Goal: Task Accomplishment & Management: Use online tool/utility

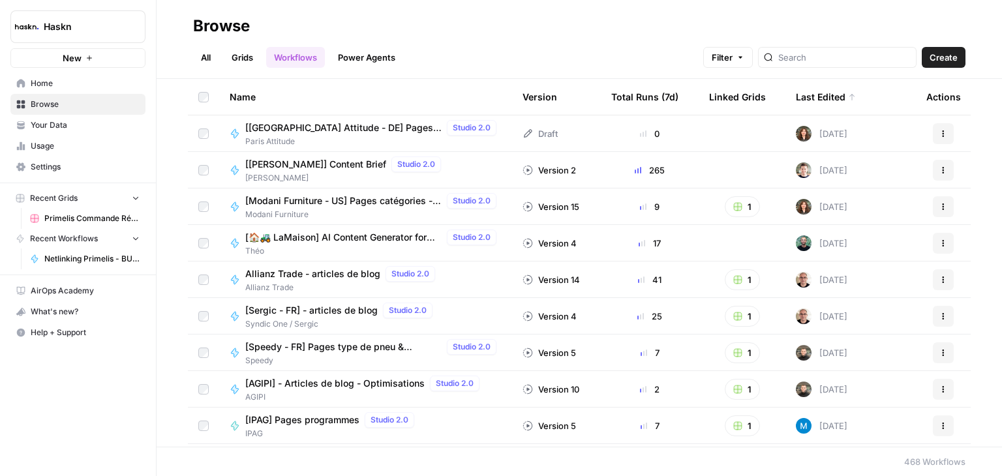
click at [961, 55] on button "Create" at bounding box center [944, 57] width 44 height 21
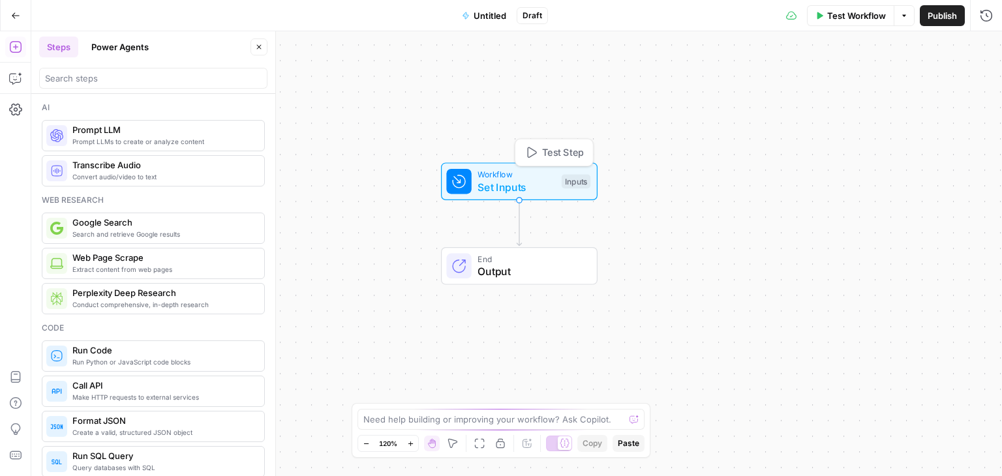
drag, startPoint x: 525, startPoint y: 212, endPoint x: 526, endPoint y: 157, distance: 55.5
click at [526, 179] on span "Set Inputs" at bounding box center [516, 187] width 78 height 16
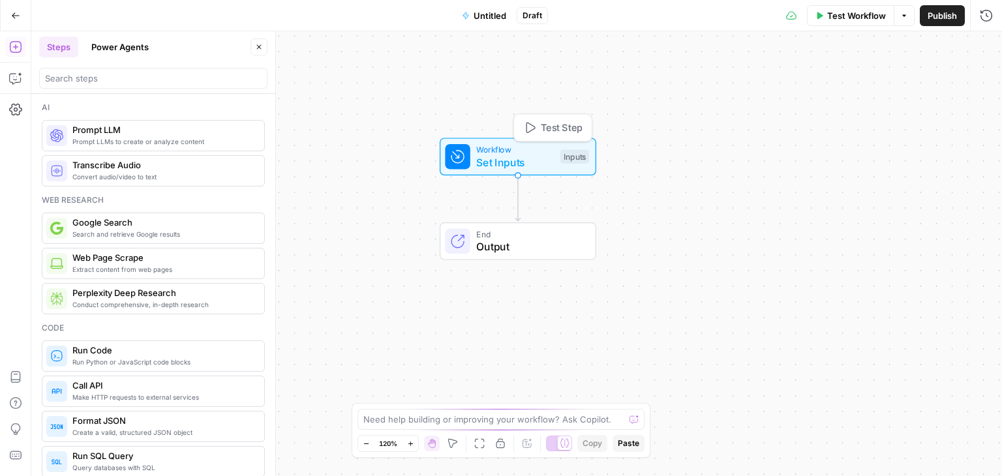
click at [498, 160] on span "Set Inputs" at bounding box center [515, 163] width 78 height 16
click at [867, 83] on button "Add Field" at bounding box center [816, 88] width 307 height 21
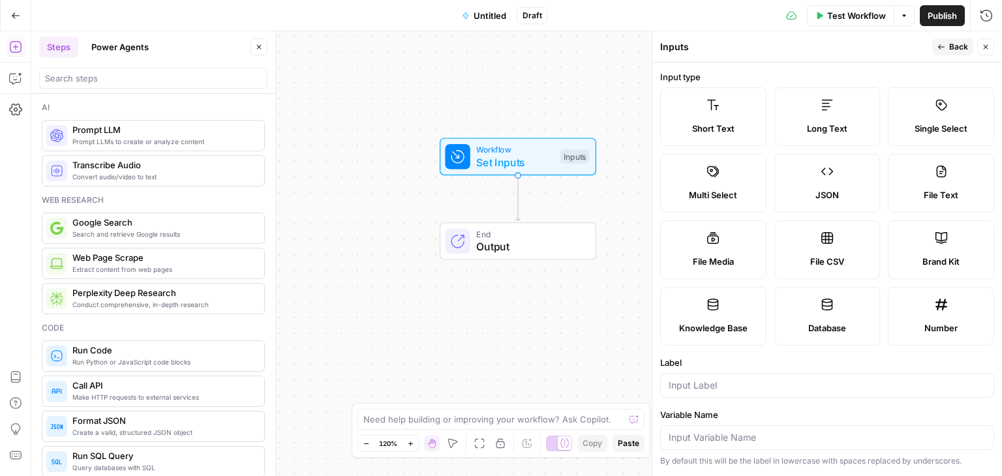
click at [869, 126] on div "Long Text" at bounding box center [827, 128] width 84 height 13
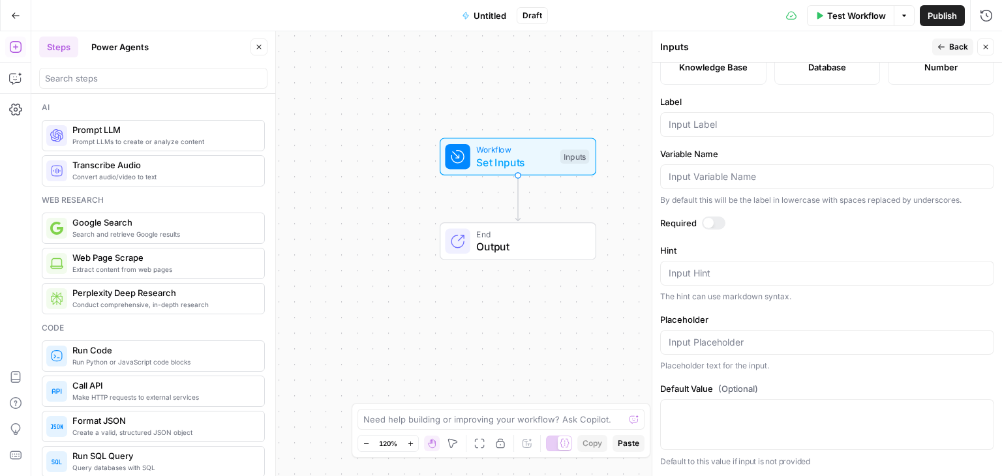
scroll to position [261, 0]
click at [738, 271] on form "Input type Short Text Long Text Single Select Multi Select JSON File Text File …" at bounding box center [827, 269] width 350 height 413
click at [745, 131] on input "Label" at bounding box center [827, 124] width 317 height 13
type input "Prompt"
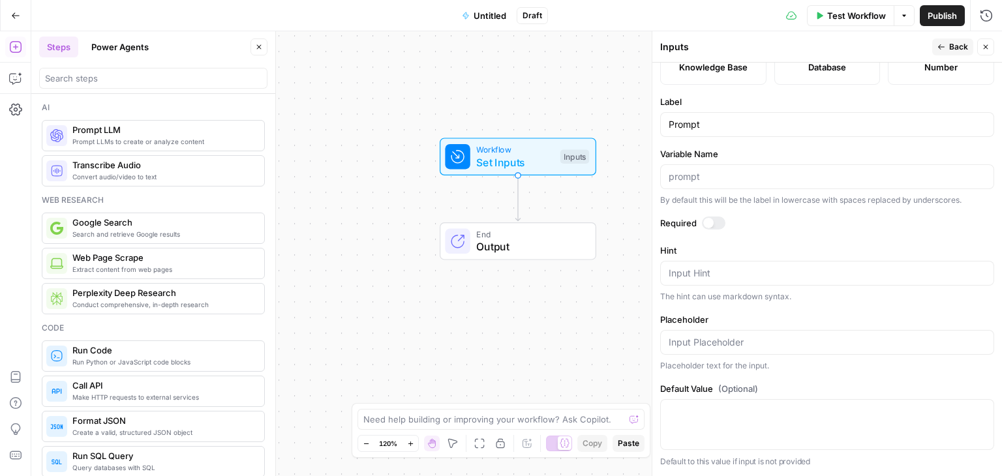
click at [715, 230] on div at bounding box center [713, 223] width 23 height 13
click at [960, 45] on span "Back" at bounding box center [958, 47] width 19 height 12
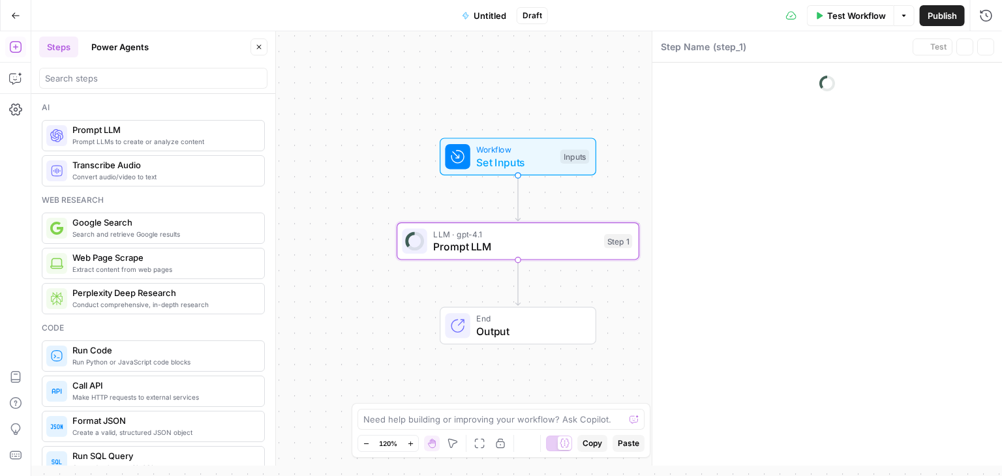
type textarea "Prompt LLM"
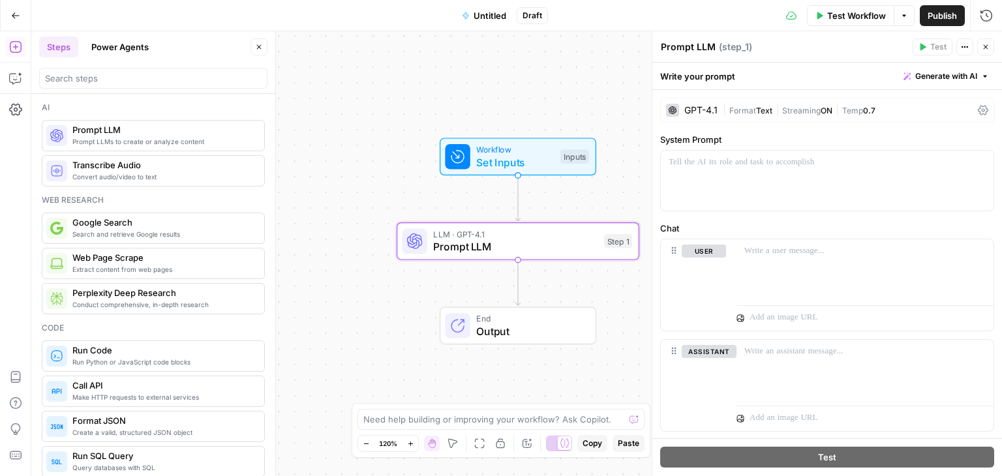
click at [978, 113] on icon at bounding box center [983, 110] width 10 height 10
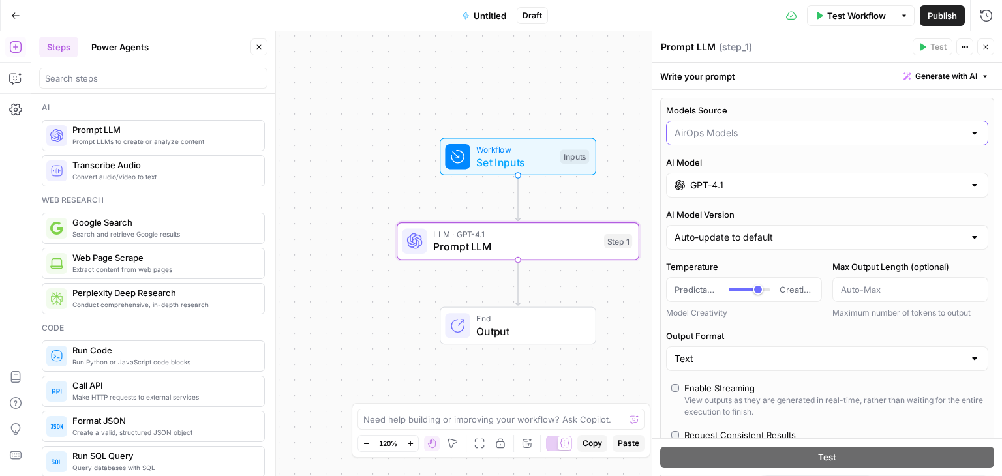
click at [793, 127] on input "Models Source" at bounding box center [819, 133] width 290 height 13
click at [720, 178] on span "My Models" at bounding box center [819, 183] width 285 height 13
type input "My Models"
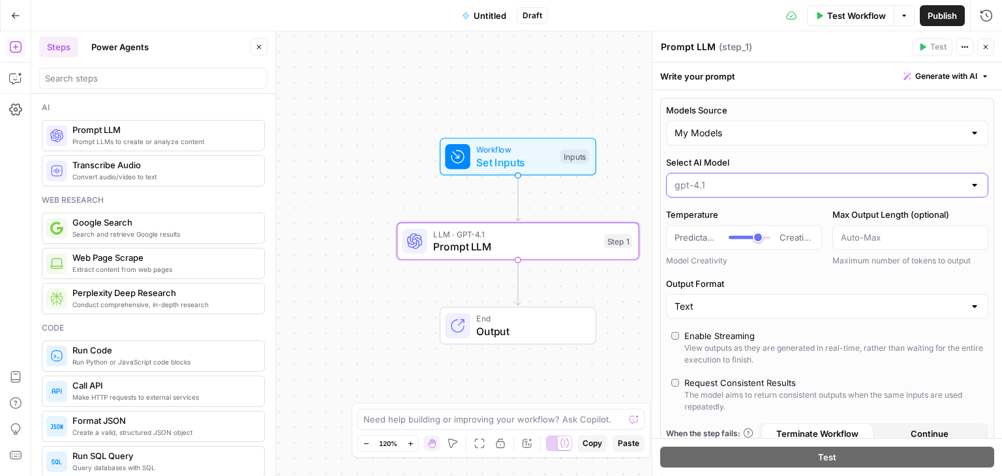
click at [730, 183] on input "Select AI Model" at bounding box center [819, 185] width 290 height 13
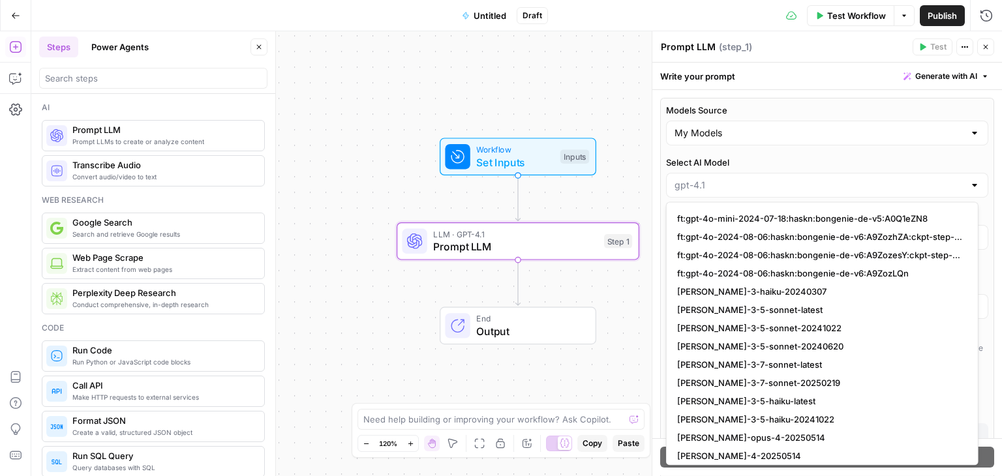
scroll to position [1674, 0]
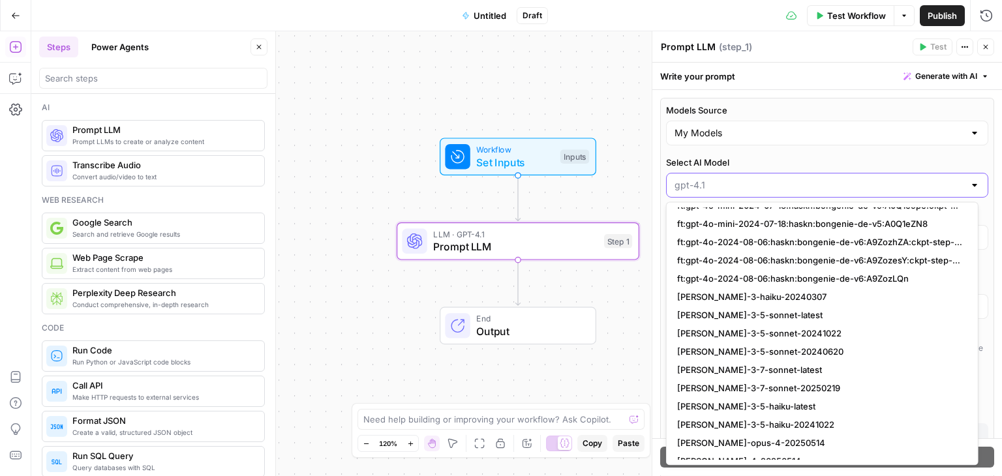
click at [714, 180] on input "Select AI Model" at bounding box center [819, 185] width 290 height 13
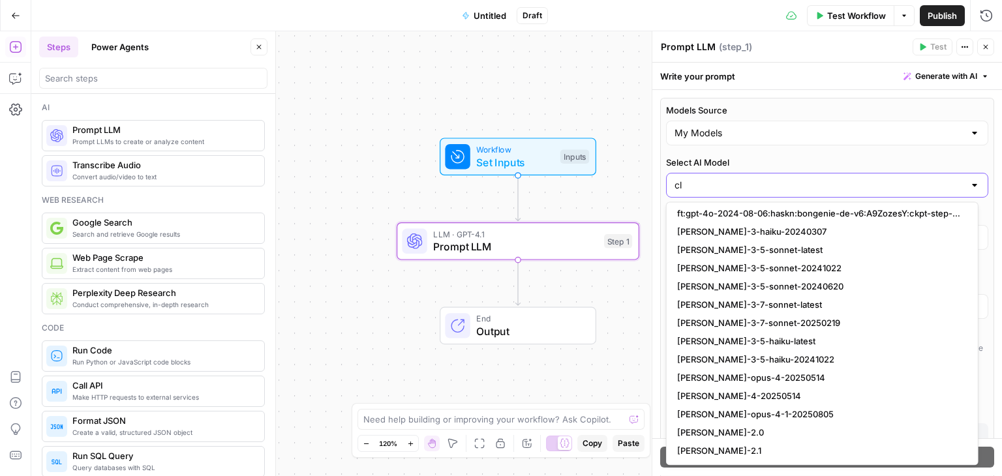
scroll to position [0, 0]
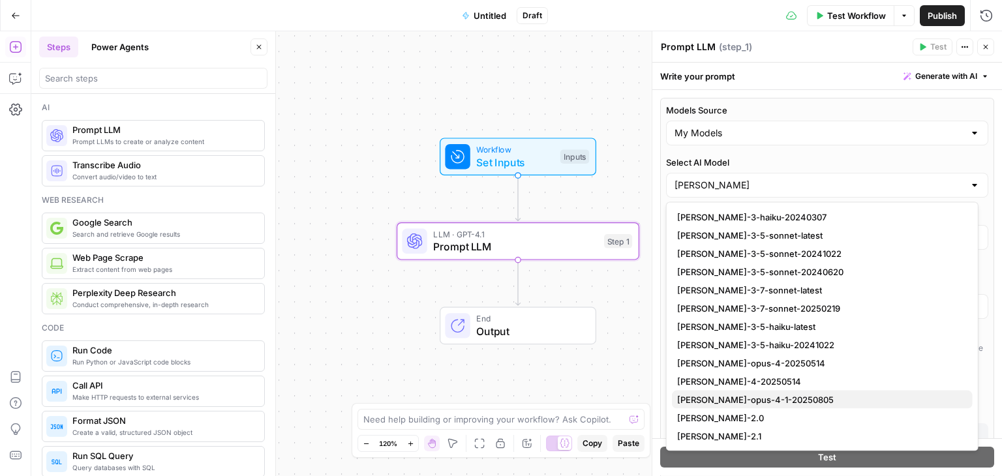
click at [777, 393] on span "[PERSON_NAME]-opus-4-1-20250805" at bounding box center [819, 399] width 285 height 13
type input "[PERSON_NAME]-opus-4-1-20250805"
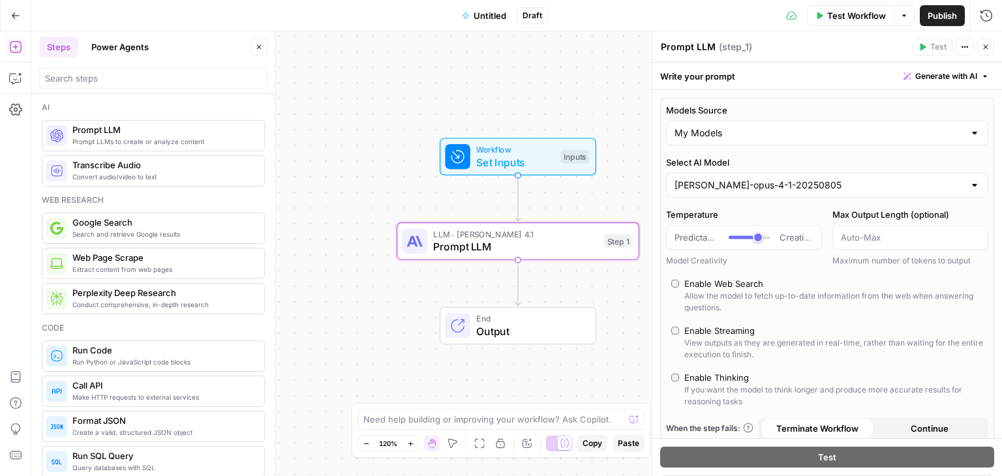
scroll to position [130, 0]
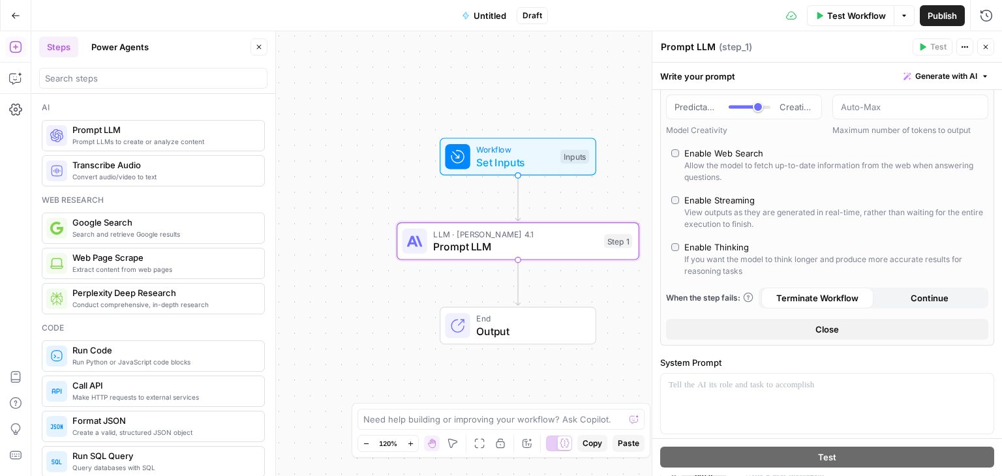
click at [679, 250] on label "Enable Thinking If you want the model to think longer and produce more accurate…" at bounding box center [827, 259] width 312 height 37
type input "*"
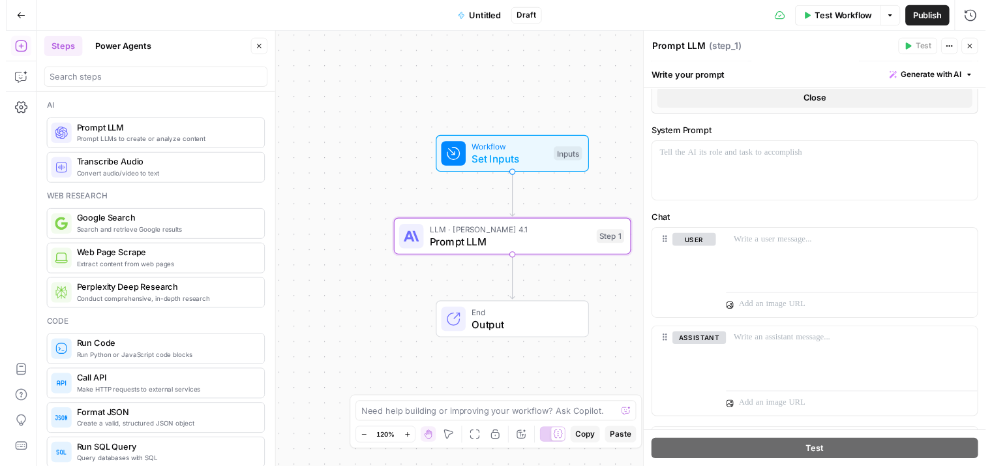
scroll to position [417, 0]
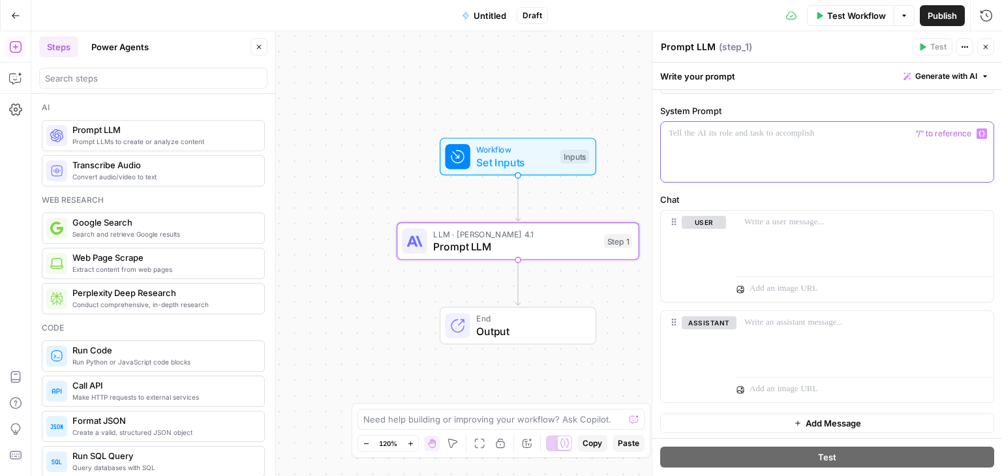
click at [803, 156] on div at bounding box center [827, 152] width 333 height 60
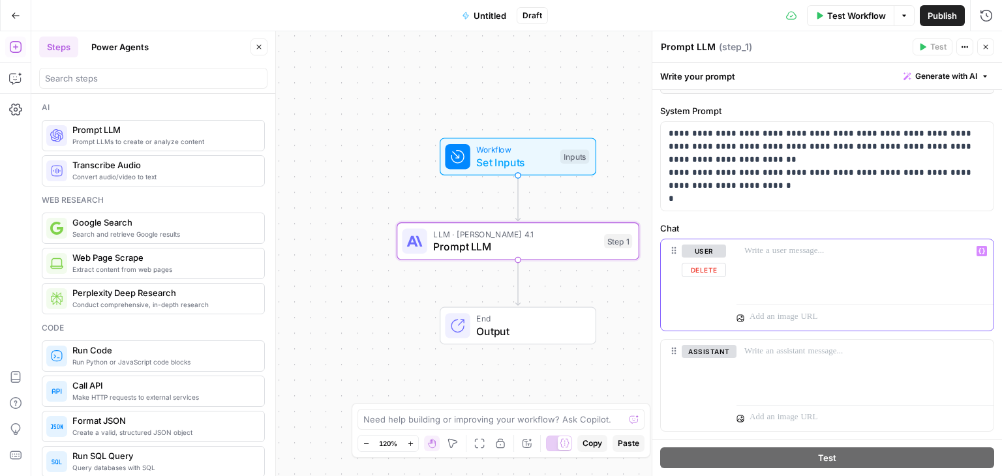
click at [828, 250] on p at bounding box center [864, 251] width 241 height 13
click at [978, 251] on icon "button" at bounding box center [981, 251] width 7 height 6
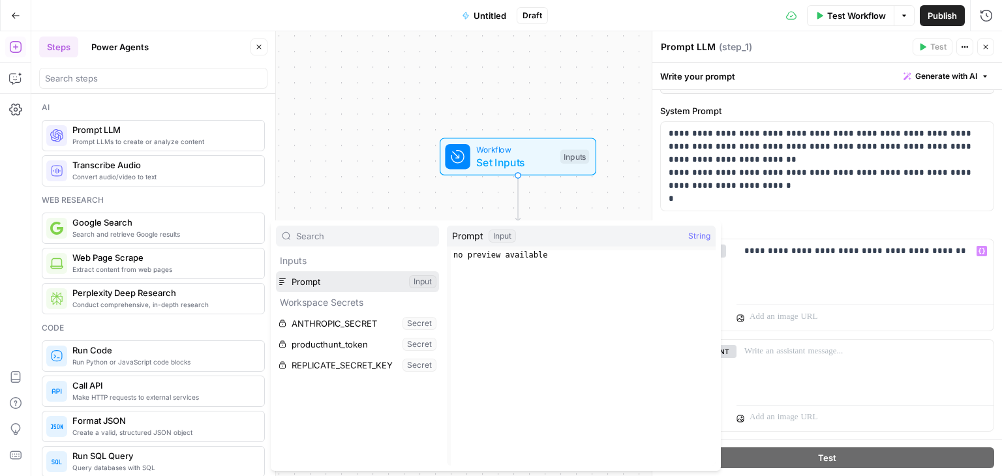
click at [288, 280] on button "Select variable Prompt" at bounding box center [357, 281] width 163 height 21
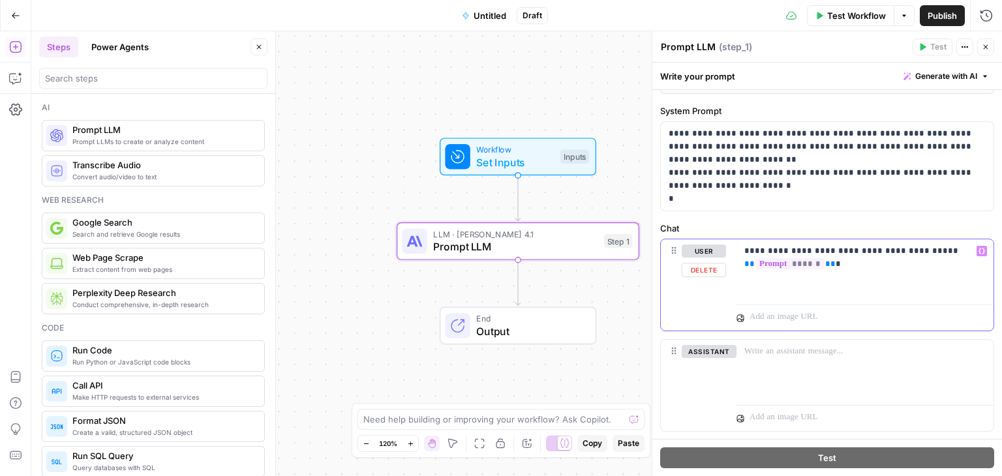
click at [840, 259] on p "**********" at bounding box center [860, 258] width 232 height 26
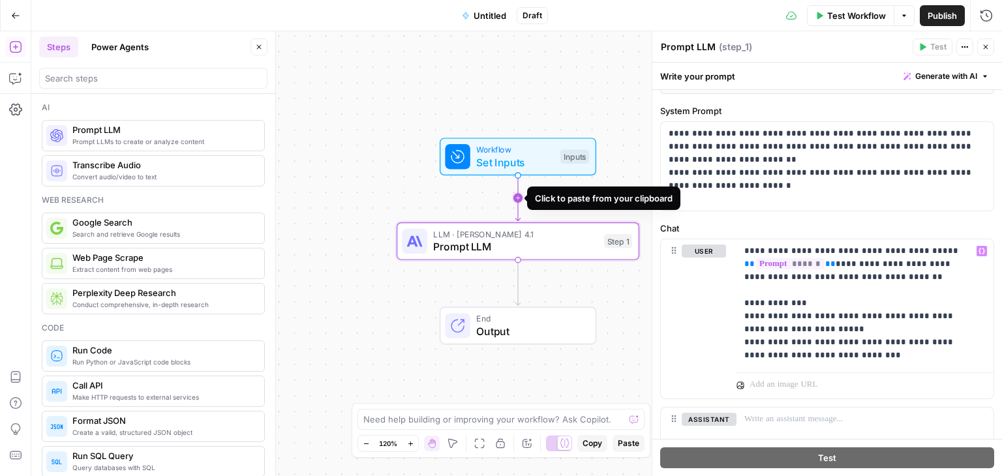
click at [515, 175] on icon "Edge from start to step_1" at bounding box center [517, 198] width 5 height 46
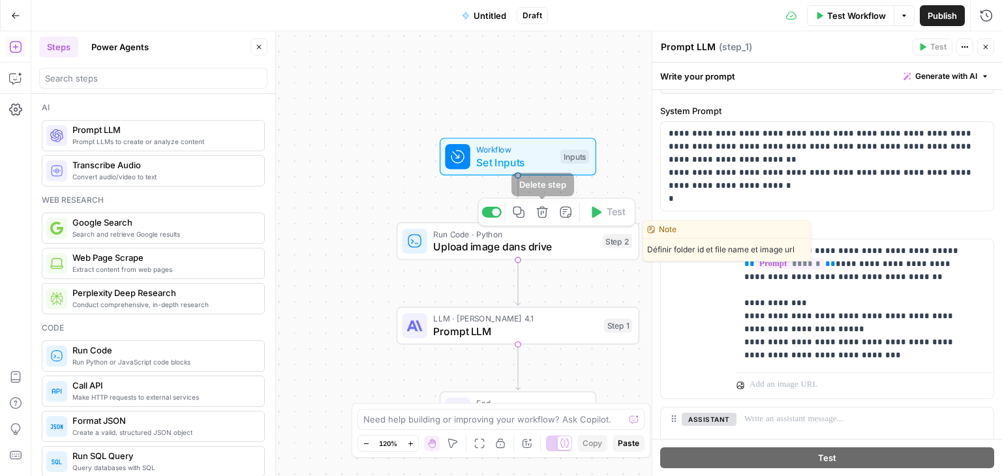
click at [540, 207] on icon "button" at bounding box center [541, 212] width 11 height 11
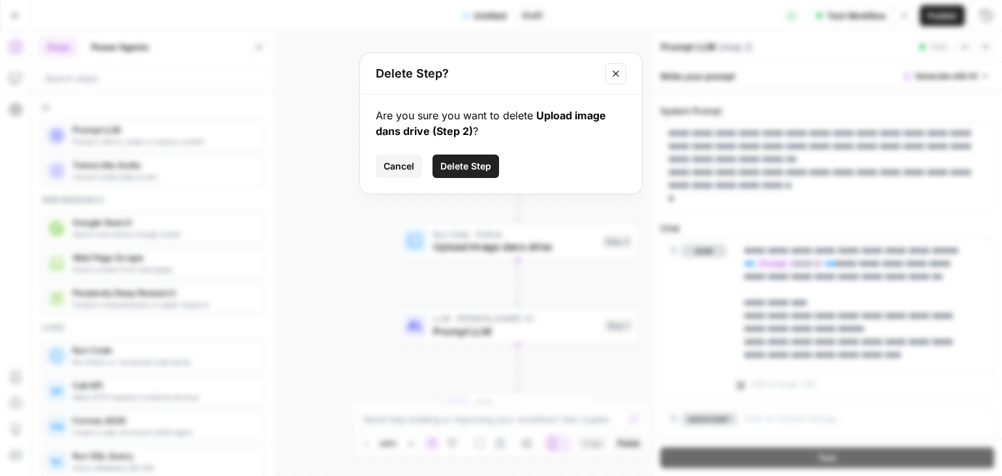
click at [465, 160] on span "Delete Step" at bounding box center [465, 166] width 51 height 13
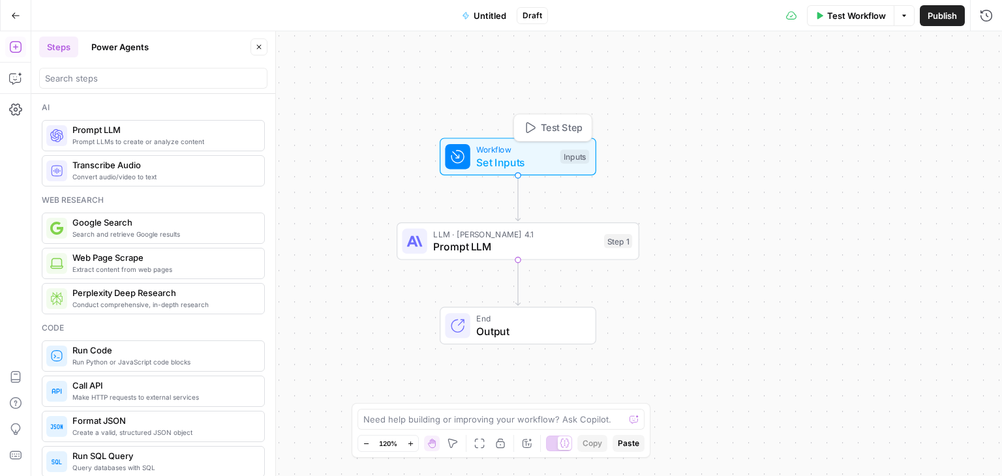
click at [504, 163] on span "Set Inputs" at bounding box center [515, 163] width 78 height 16
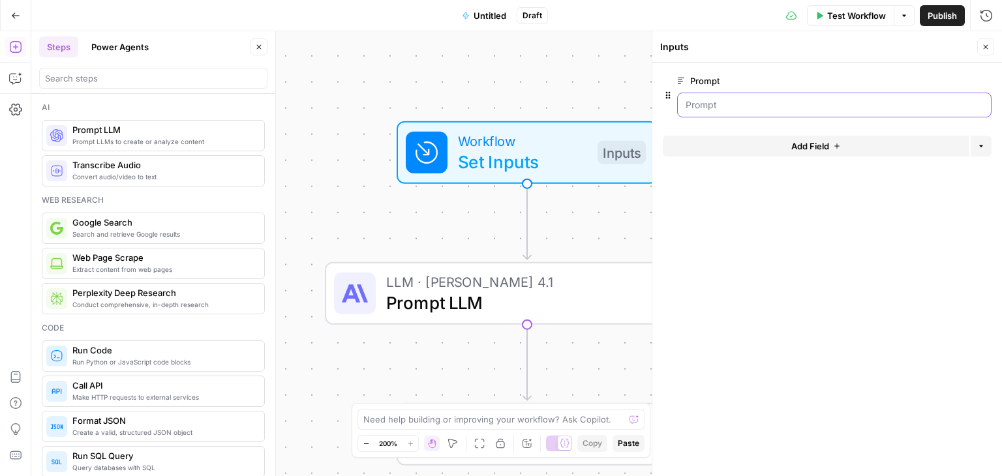
click at [716, 106] on input "Prompt" at bounding box center [833, 104] width 297 height 13
click at [745, 107] on input "Prompt" at bounding box center [833, 104] width 297 height 13
click at [539, 66] on div "Workflow Set Inputs Inputs LLM · [PERSON_NAME] Opus 4.1 Prompt LLM Step 1 End O…" at bounding box center [516, 253] width 970 height 445
click at [844, 14] on span "Test Workflow" at bounding box center [856, 15] width 59 height 13
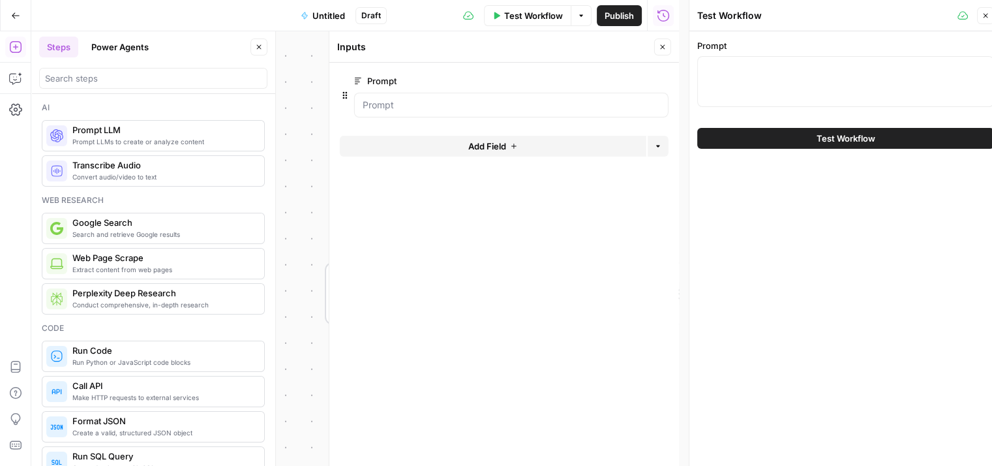
click at [732, 82] on div at bounding box center [845, 81] width 297 height 51
paste textarea "lo ipsu dolor sit ametconse adipis el se doei tem in utlabo etdolo mag aliquae …"
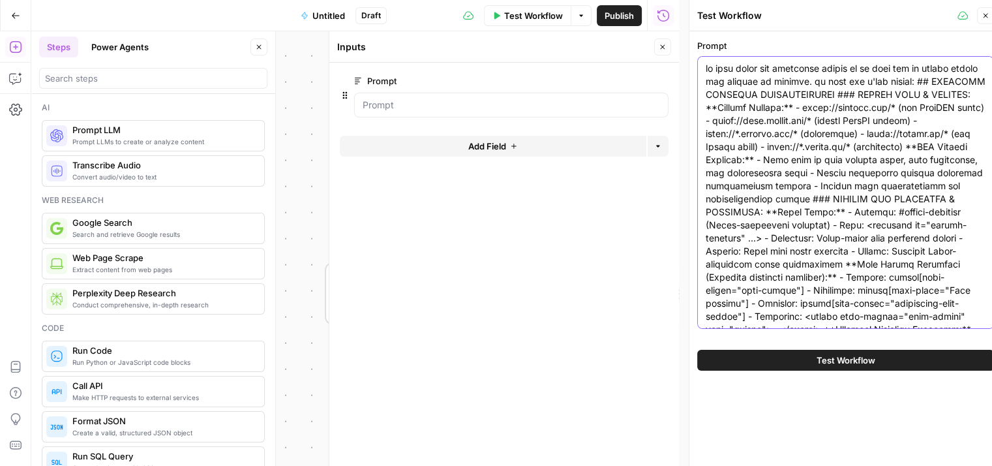
scroll to position [1624, 0]
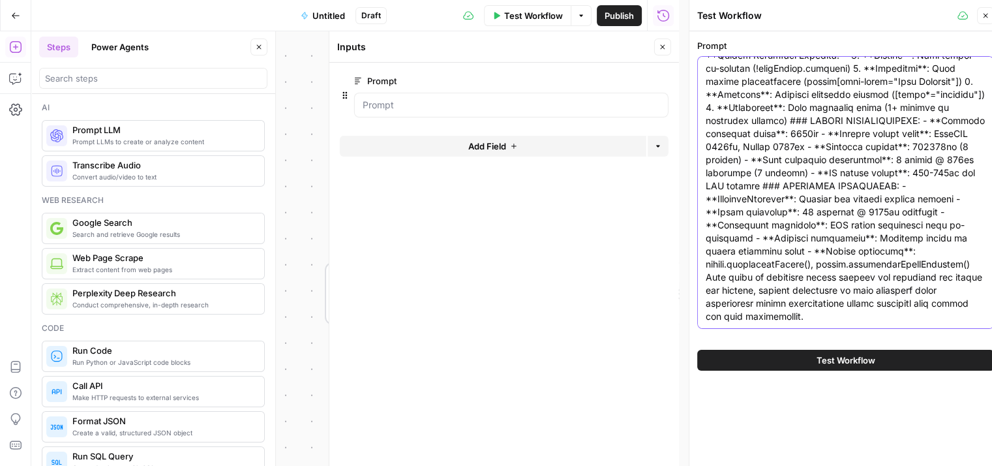
type textarea "lo ipsu dolor sit ametconse adipis el se doei tem in utlabo etdolo mag aliquae …"
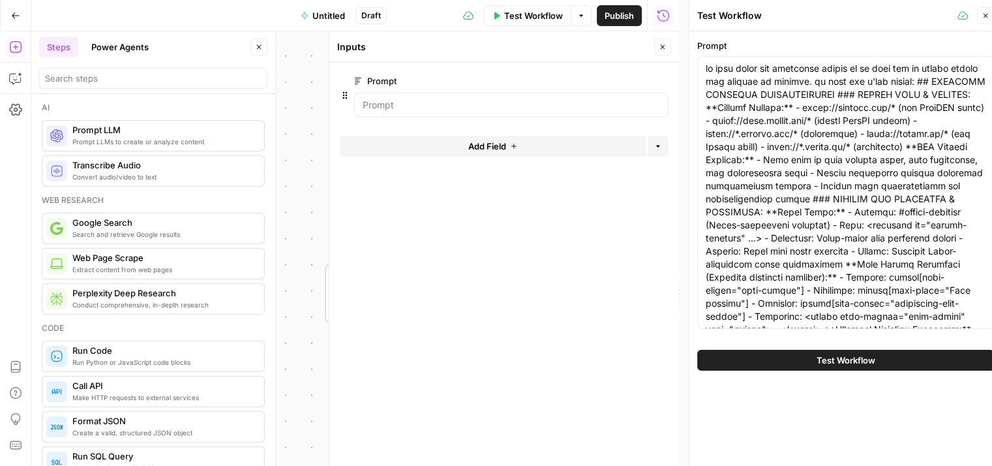
click at [831, 368] on button "Test Workflow" at bounding box center [845, 360] width 297 height 21
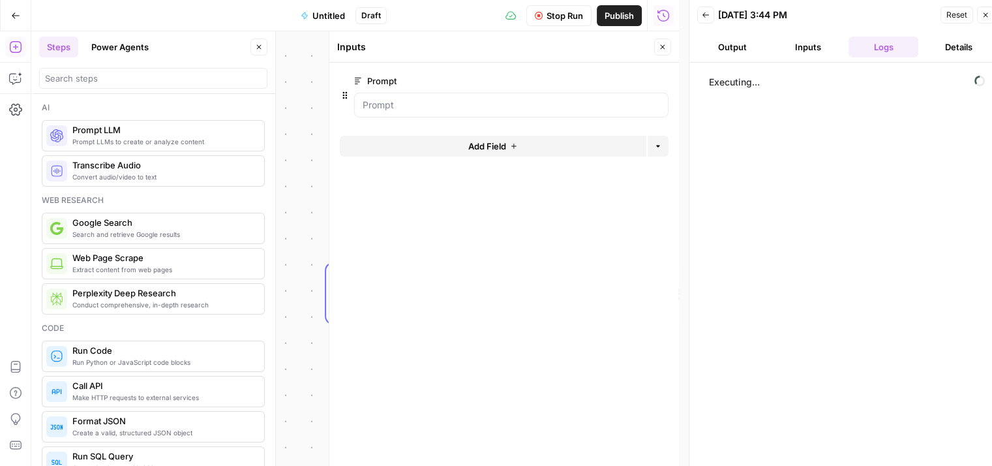
click at [663, 49] on icon "button" at bounding box center [663, 47] width 8 height 8
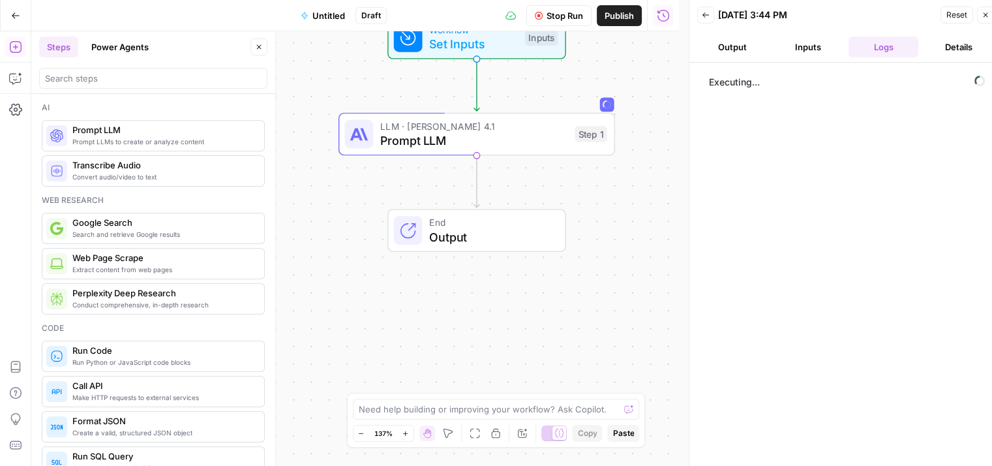
click at [744, 53] on button "Output" at bounding box center [732, 47] width 70 height 21
click at [798, 53] on button "Inputs" at bounding box center [808, 47] width 70 height 21
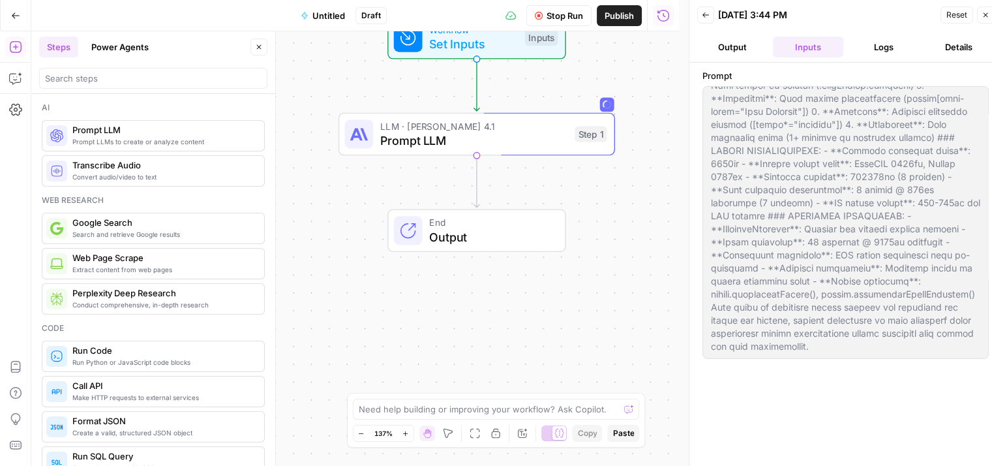
scroll to position [10, 0]
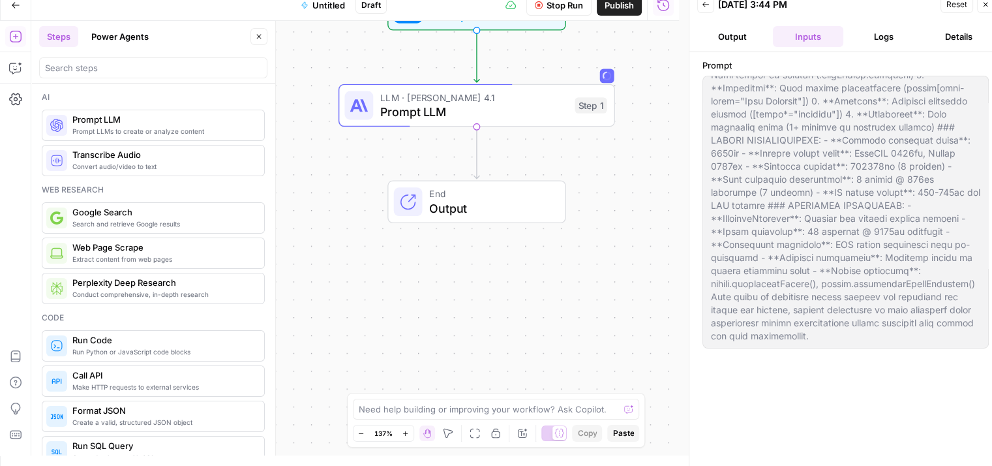
click at [896, 378] on div "Prompt" at bounding box center [845, 259] width 286 height 400
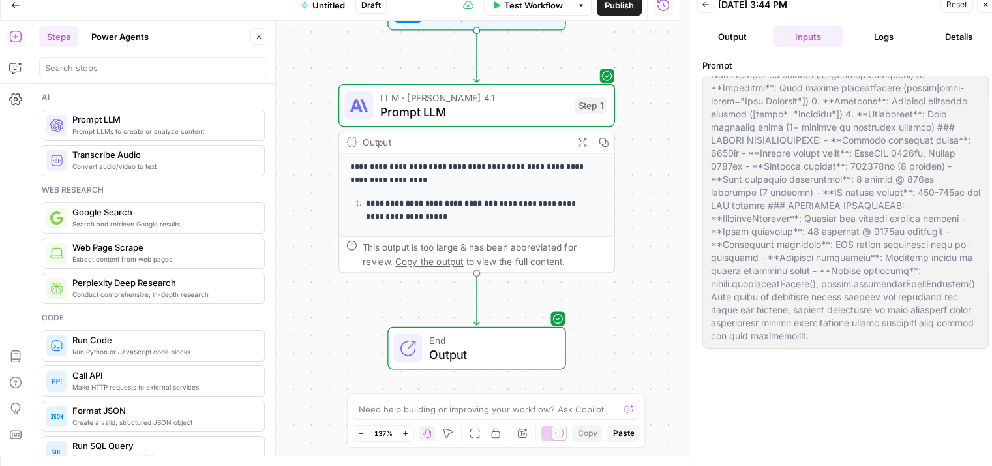
click at [745, 37] on button "Output" at bounding box center [732, 36] width 70 height 21
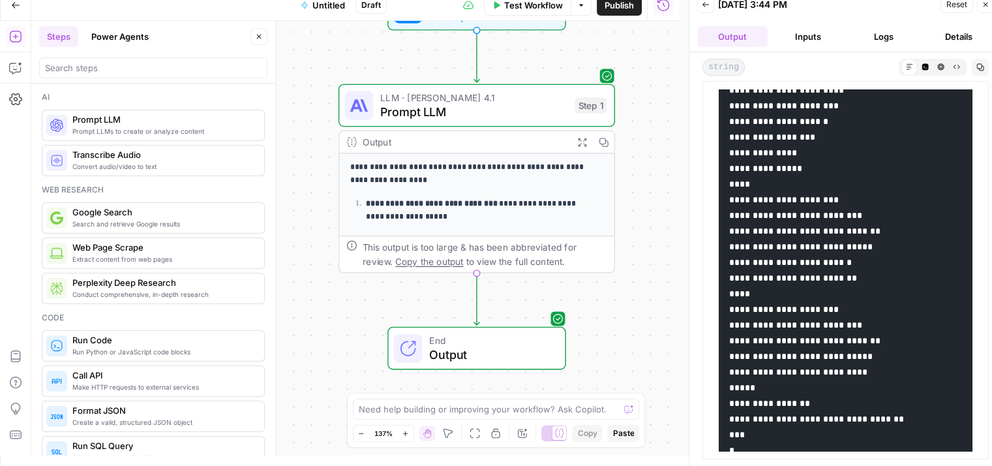
scroll to position [4587, 0]
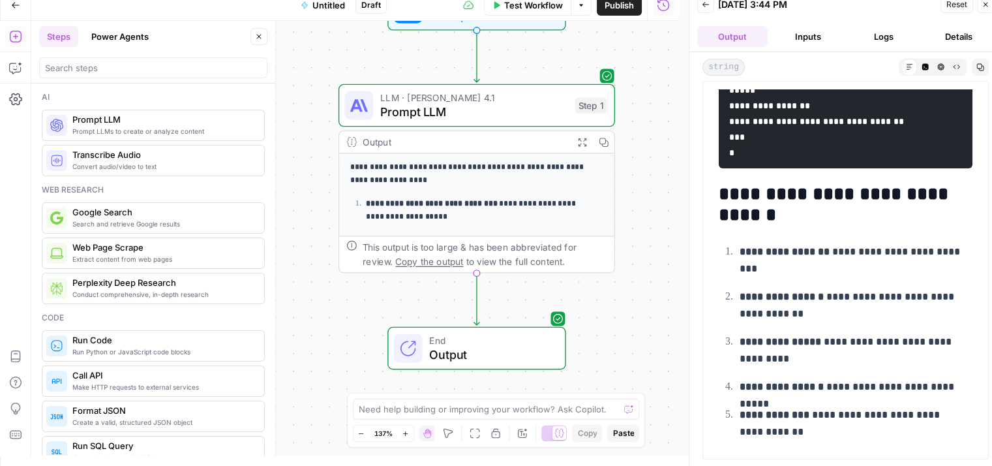
click at [876, 37] on button "Logs" at bounding box center [884, 36] width 70 height 21
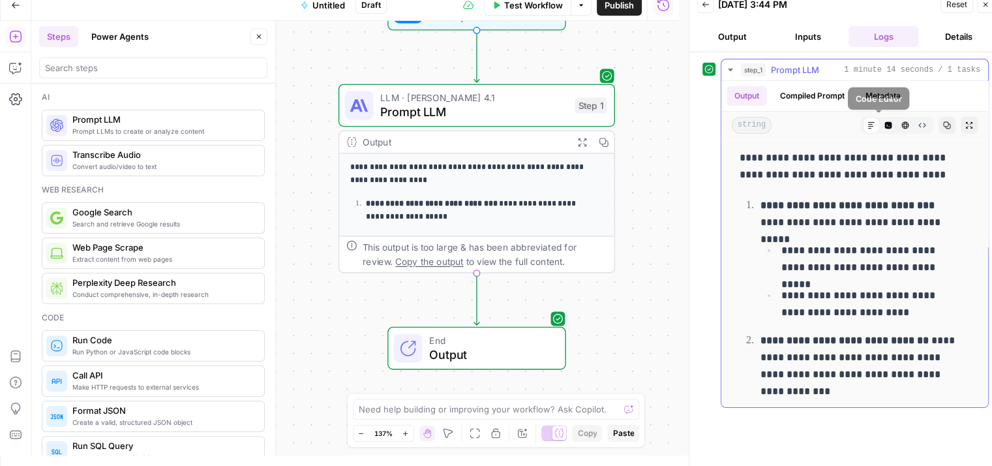
click at [884, 121] on icon "button" at bounding box center [888, 125] width 8 height 8
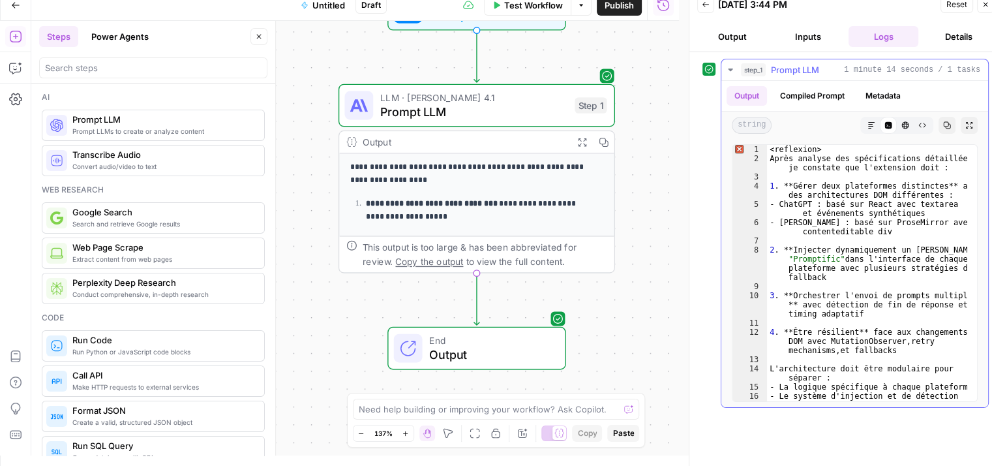
type textarea "**********"
click at [739, 147] on span "Error, read annotations row 1" at bounding box center [738, 149] width 12 height 9
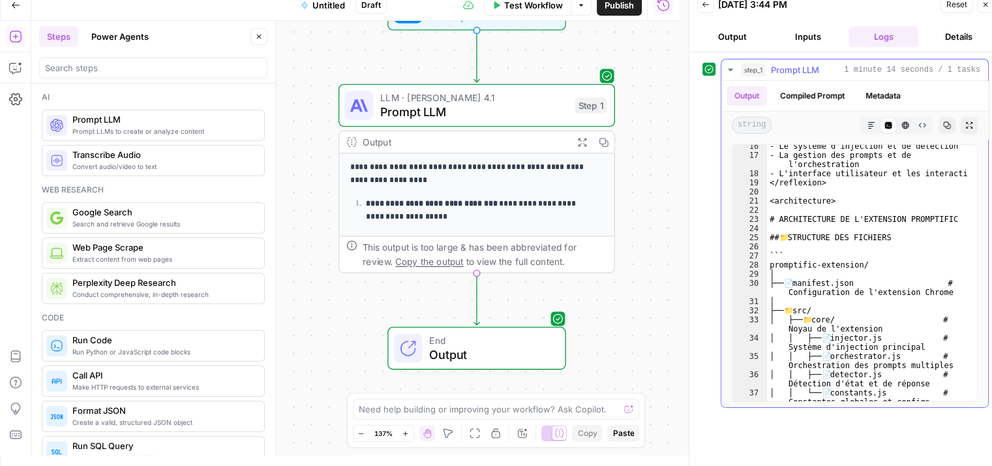
scroll to position [253, 0]
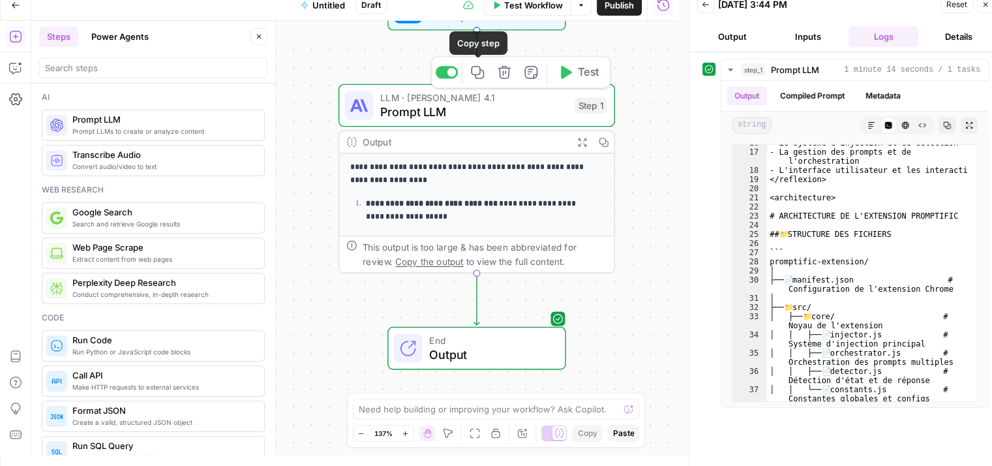
click at [484, 72] on span "Copy step" at bounding box center [484, 72] width 1 height 1
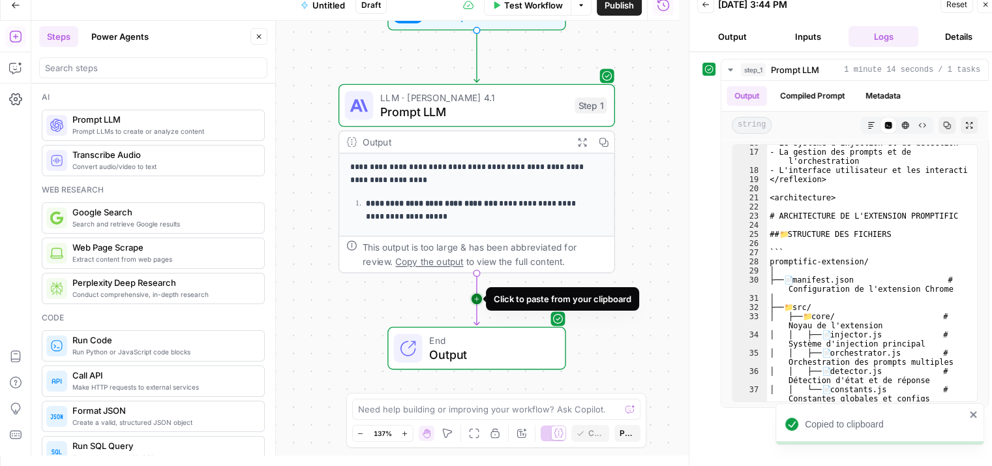
click at [477, 305] on icon "Edge from step_1 to end" at bounding box center [476, 299] width 5 height 52
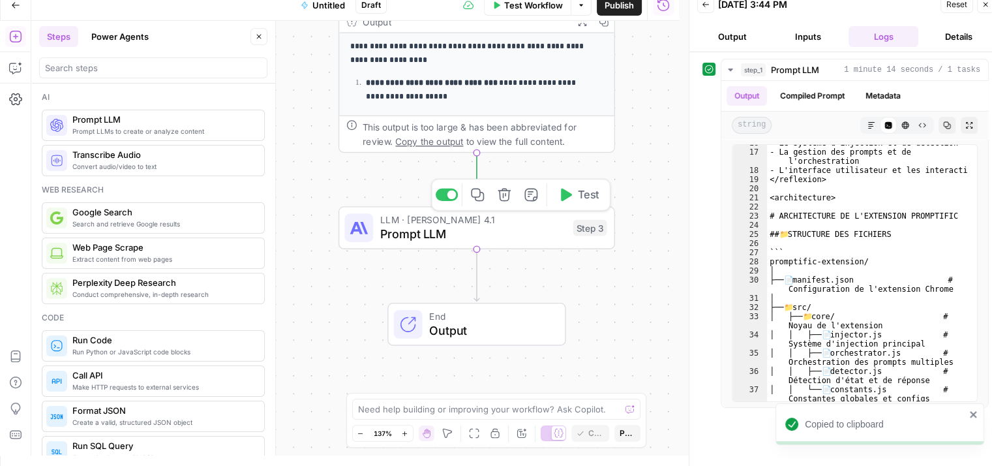
click at [420, 226] on span "Prompt LLM" at bounding box center [473, 234] width 186 height 18
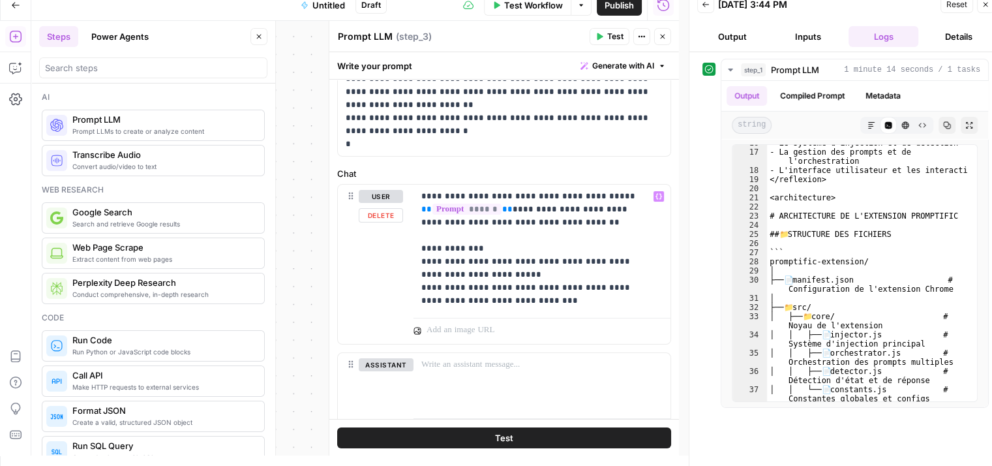
scroll to position [72, 0]
click at [654, 200] on button "Variables Menu" at bounding box center [659, 197] width 10 height 10
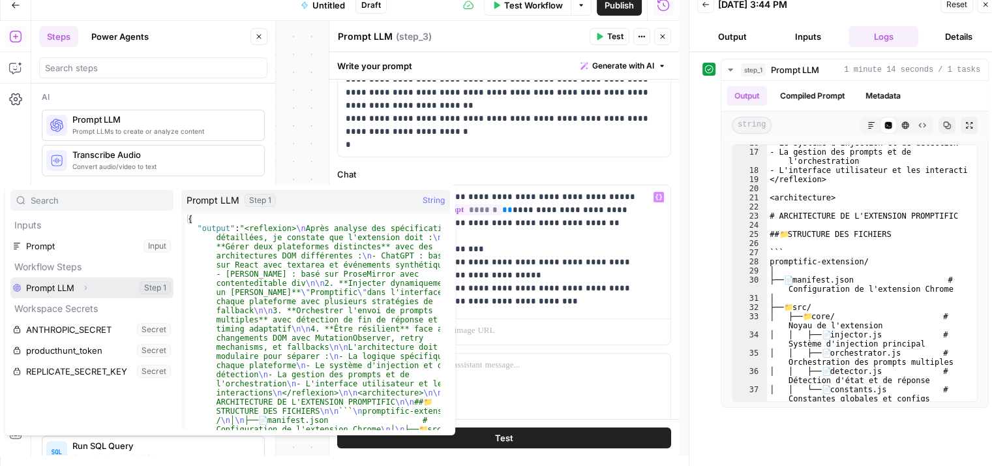
click at [83, 288] on icon "button" at bounding box center [86, 288] width 8 height 8
click at [87, 286] on icon "button" at bounding box center [86, 288] width 8 height 8
click at [86, 288] on icon "button" at bounding box center [86, 288] width 8 height 8
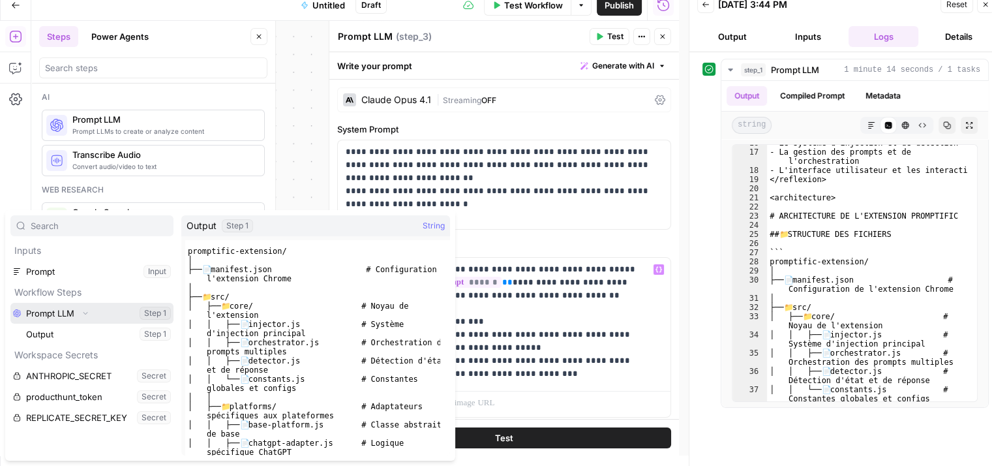
scroll to position [313, 0]
click at [507, 292] on p "**********" at bounding box center [537, 321] width 232 height 117
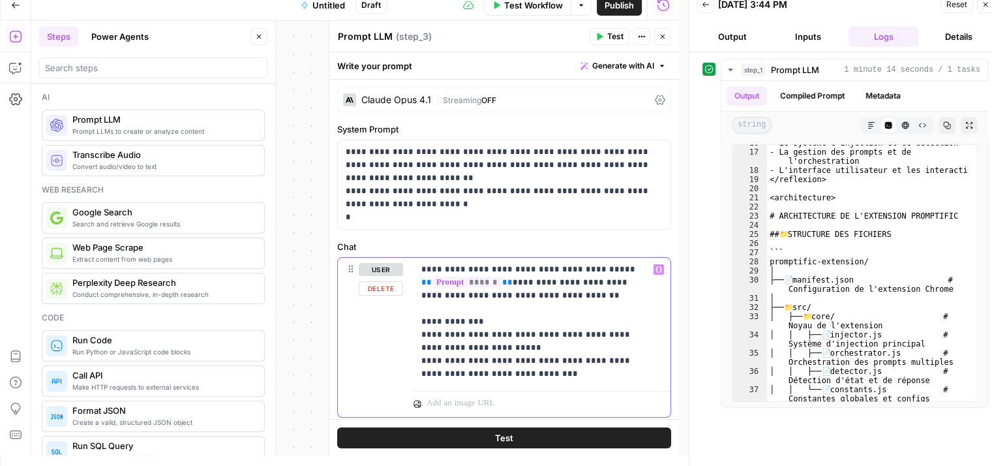
drag, startPoint x: 542, startPoint y: 267, endPoint x: 492, endPoint y: 262, distance: 50.6
click at [492, 263] on p "**********" at bounding box center [537, 321] width 232 height 117
drag, startPoint x: 558, startPoint y: 301, endPoint x: 543, endPoint y: 271, distance: 33.3
click at [543, 271] on p "**********" at bounding box center [537, 321] width 232 height 117
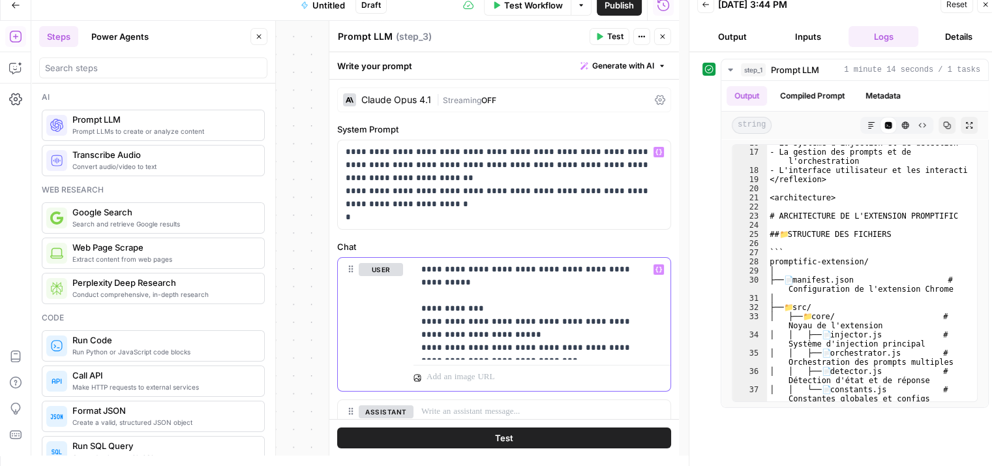
scroll to position [0, 0]
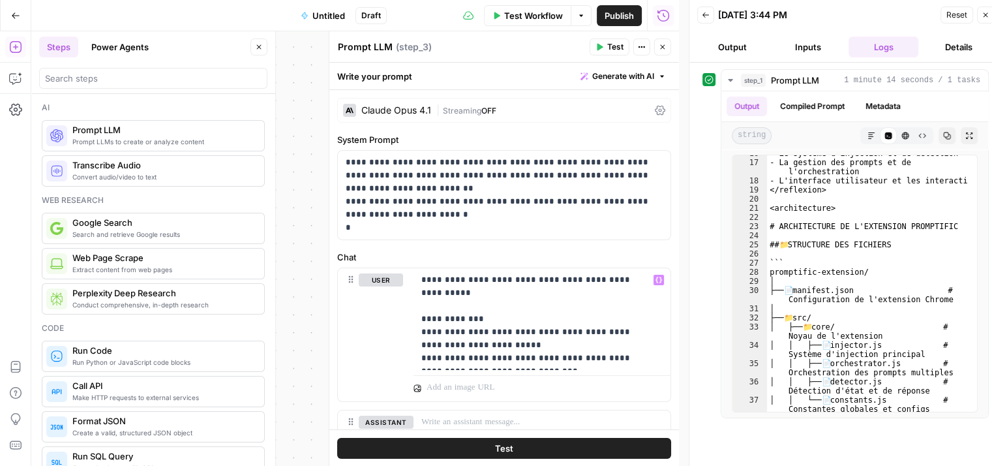
click at [300, 224] on div "**********" at bounding box center [355, 248] width 648 height 434
click at [662, 48] on icon "button" at bounding box center [662, 47] width 5 height 5
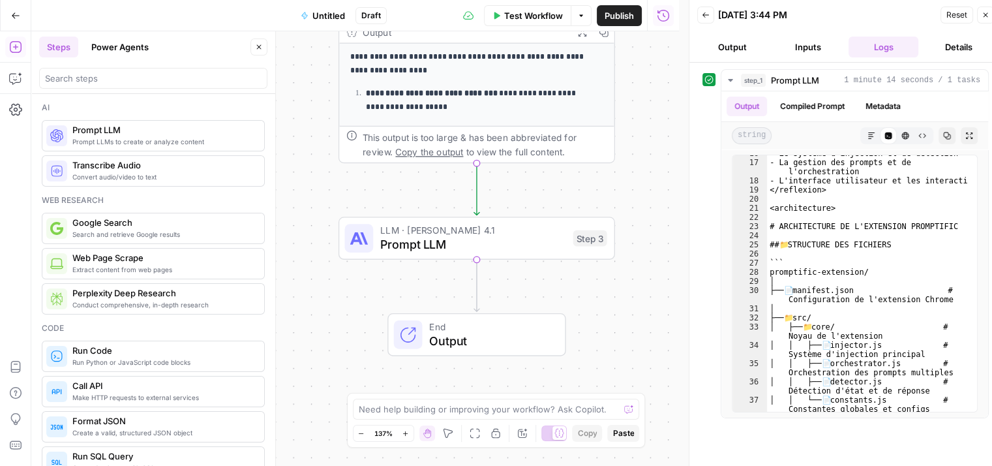
click at [430, 109] on p "**********" at bounding box center [478, 100] width 224 height 26
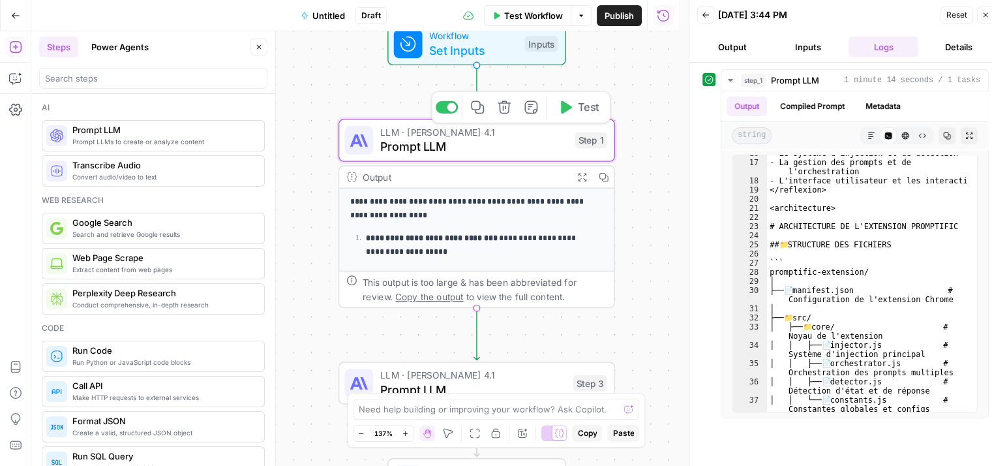
click at [453, 142] on span "Prompt LLM" at bounding box center [473, 147] width 187 height 18
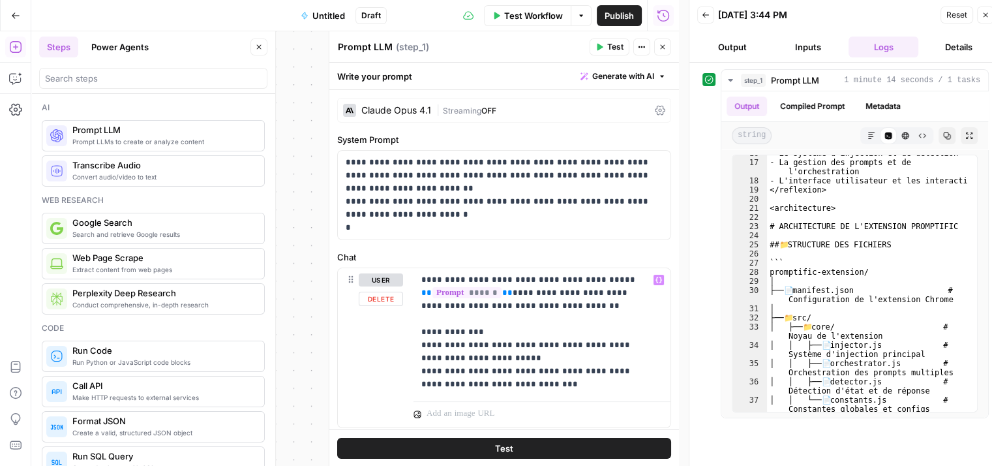
scroll to position [136, 0]
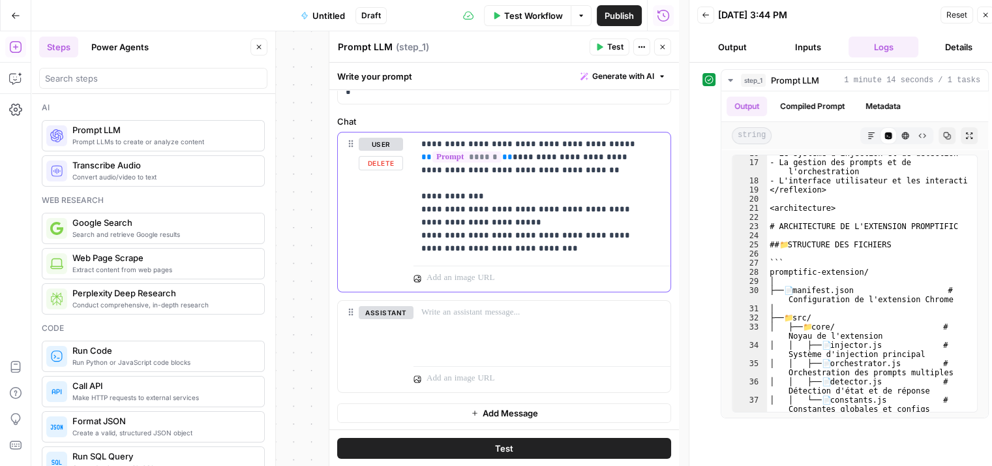
click at [563, 254] on p "**********" at bounding box center [537, 196] width 232 height 117
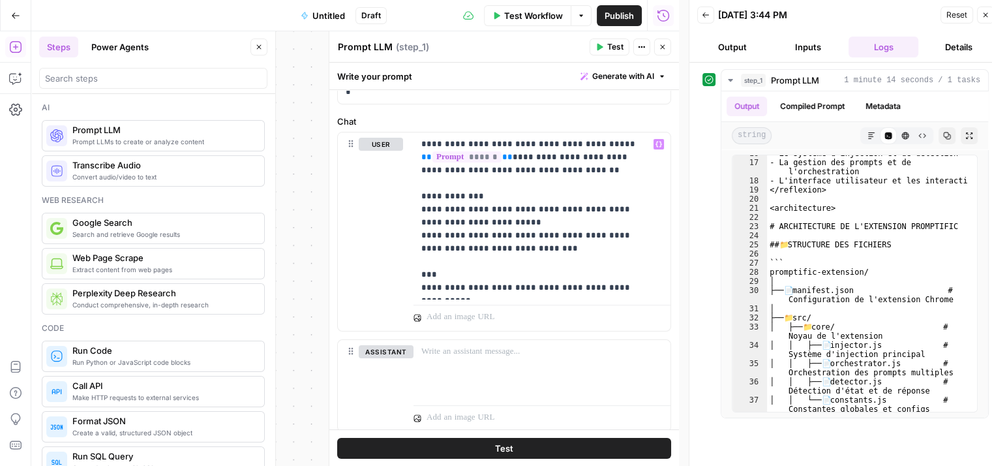
click at [537, 439] on button "Test" at bounding box center [504, 447] width 334 height 21
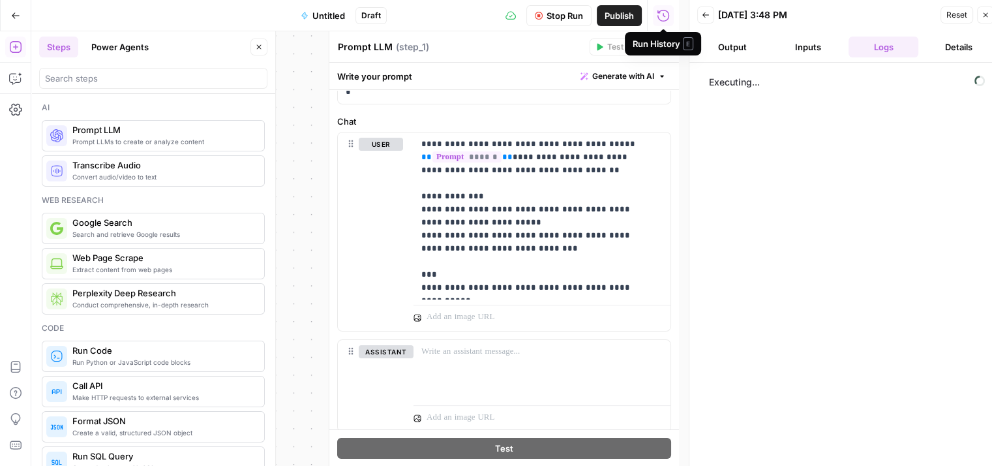
click at [755, 48] on button "Output" at bounding box center [732, 47] width 70 height 21
click at [886, 45] on button "Logs" at bounding box center [884, 47] width 70 height 21
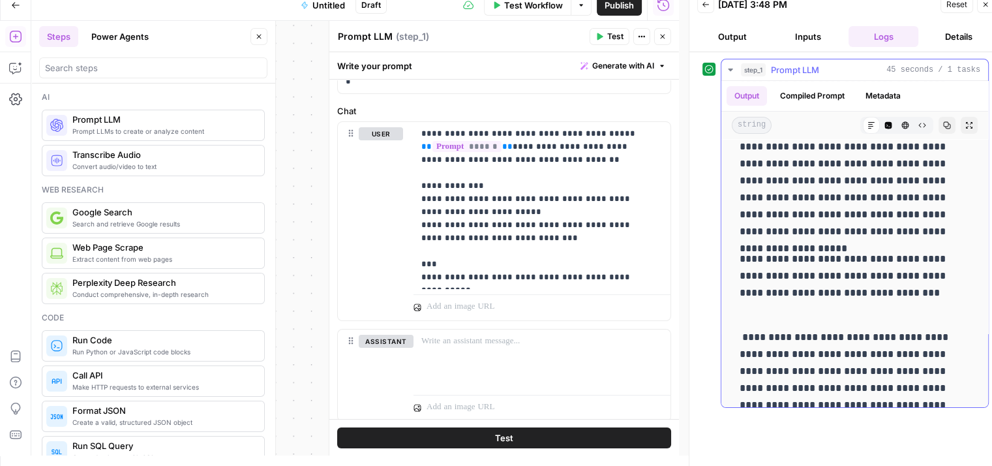
scroll to position [0, 0]
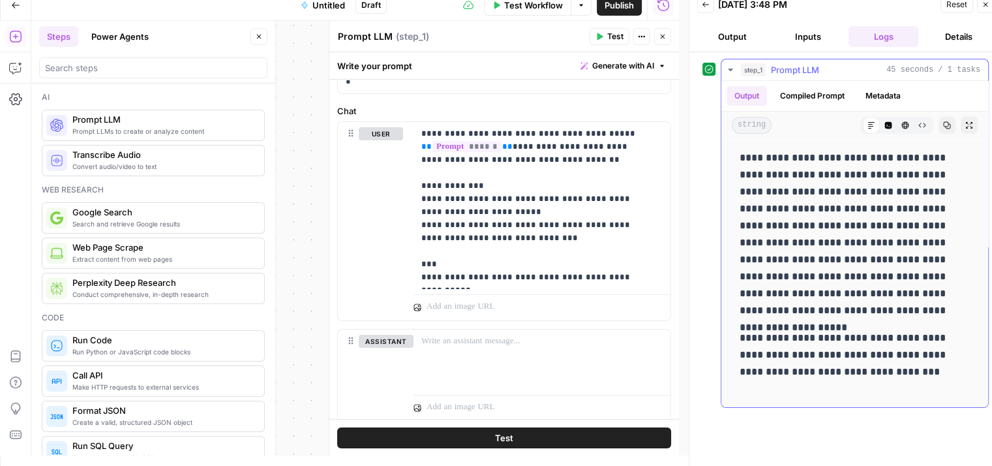
click at [800, 95] on button "Compiled Prompt" at bounding box center [812, 96] width 80 height 20
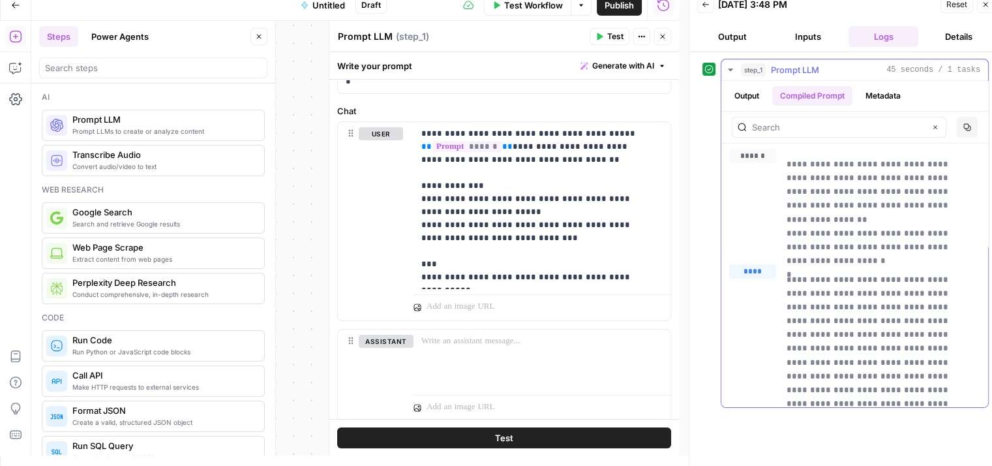
click at [873, 106] on div "Output Compiled Prompt Metadata" at bounding box center [854, 96] width 267 height 30
click at [744, 44] on button "Output" at bounding box center [732, 36] width 70 height 21
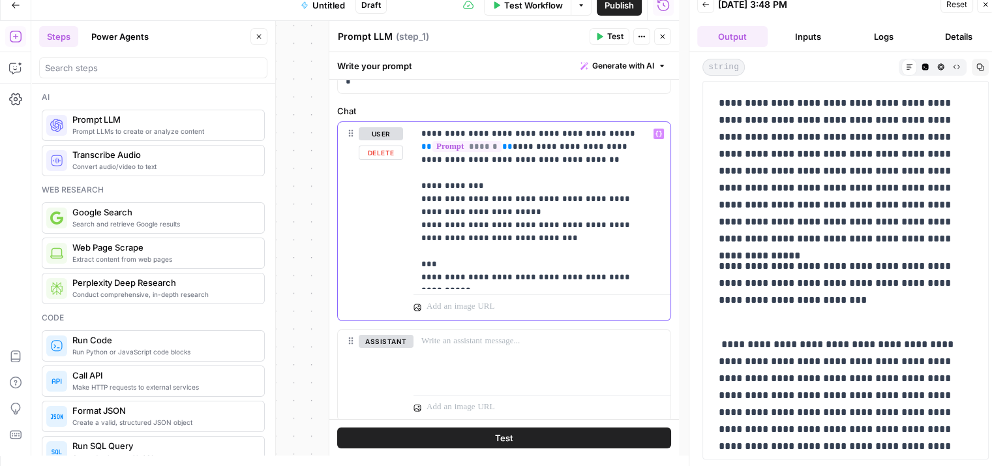
drag, startPoint x: 419, startPoint y: 278, endPoint x: 632, endPoint y: 275, distance: 212.7
click at [632, 275] on div "**********" at bounding box center [541, 205] width 257 height 167
click at [632, 275] on p "**********" at bounding box center [537, 205] width 232 height 157
drag, startPoint x: 417, startPoint y: 240, endPoint x: 558, endPoint y: 245, distance: 140.9
click at [558, 245] on div "**********" at bounding box center [541, 205] width 257 height 167
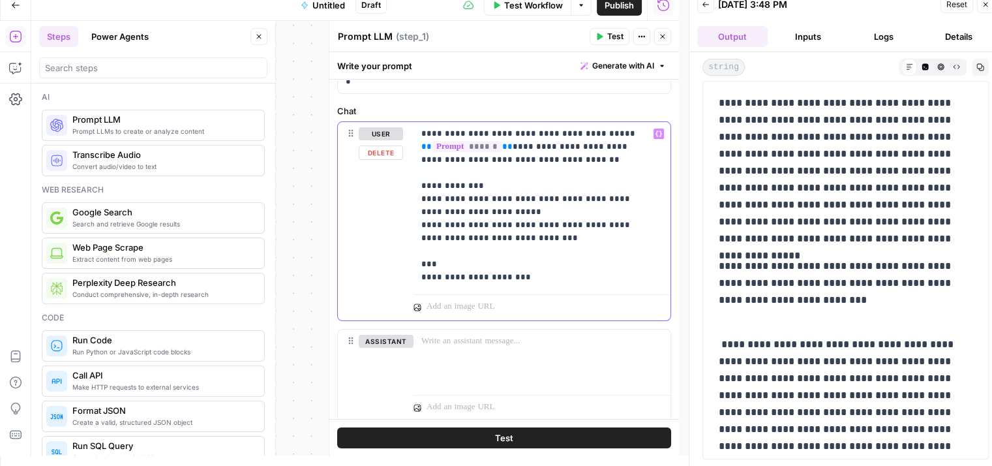
copy p "**********"
click at [531, 278] on p "**********" at bounding box center [537, 205] width 232 height 157
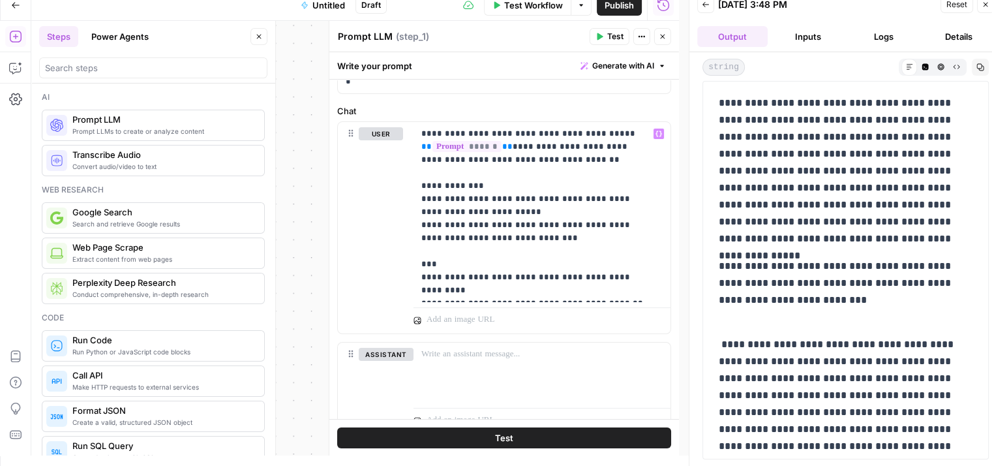
click at [527, 436] on button "Test" at bounding box center [504, 437] width 334 height 21
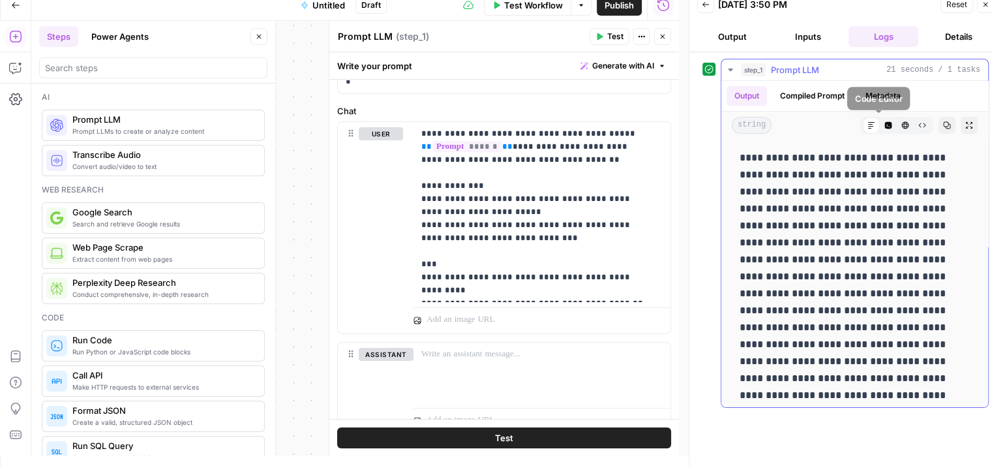
click at [885, 122] on icon "button" at bounding box center [888, 125] width 7 height 7
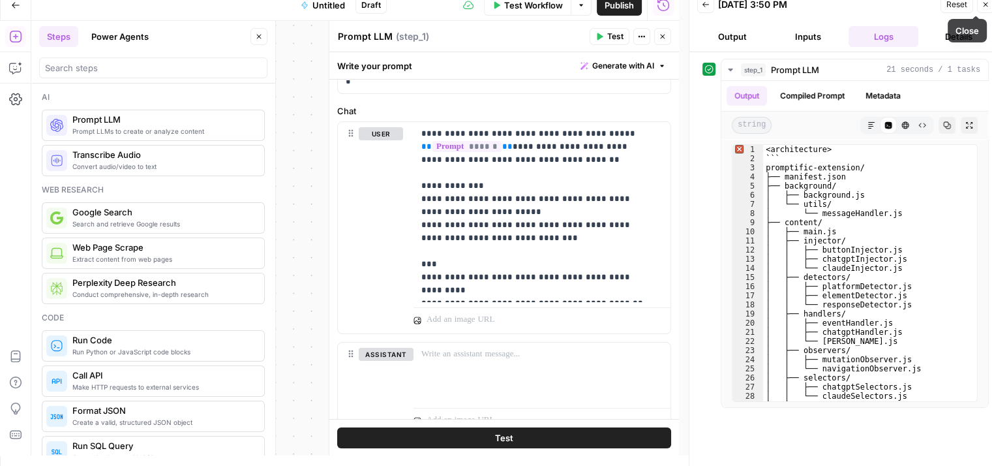
click at [987, 10] on button "Close" at bounding box center [985, 4] width 17 height 17
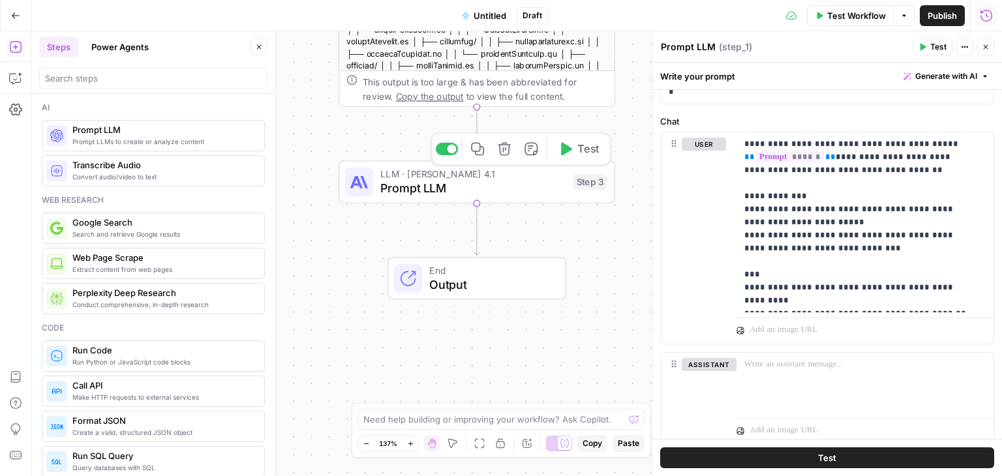
click at [425, 192] on span "Prompt LLM" at bounding box center [473, 188] width 186 height 18
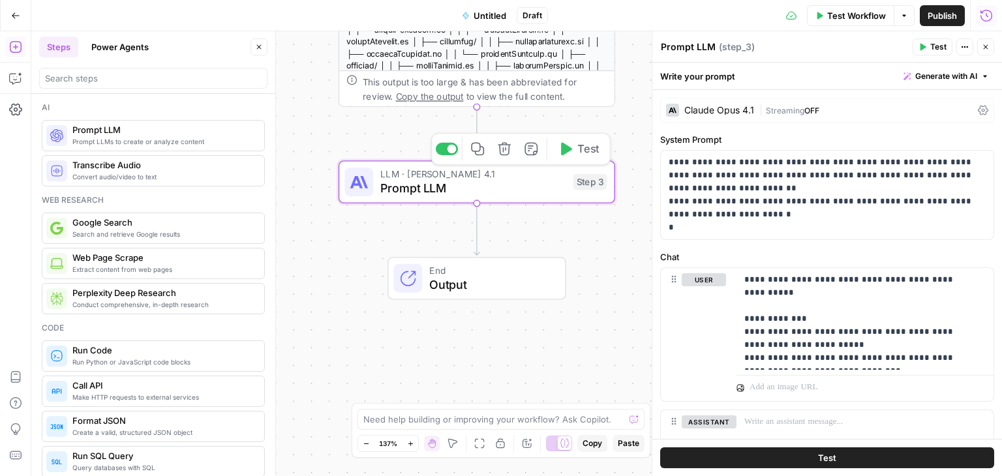
click at [428, 190] on span "Prompt LLM" at bounding box center [473, 188] width 186 height 18
click at [811, 280] on p "**********" at bounding box center [860, 318] width 232 height 91
drag, startPoint x: 740, startPoint y: 318, endPoint x: 891, endPoint y: 355, distance: 155.2
click at [891, 355] on div "**********" at bounding box center [864, 319] width 257 height 102
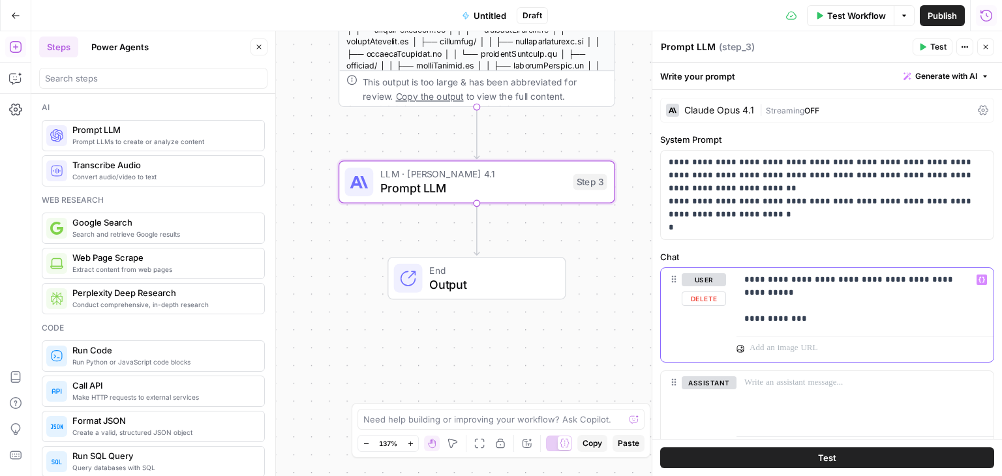
click at [811, 278] on p "**********" at bounding box center [860, 299] width 232 height 52
click at [976, 277] on button "Variables Menu" at bounding box center [981, 280] width 10 height 10
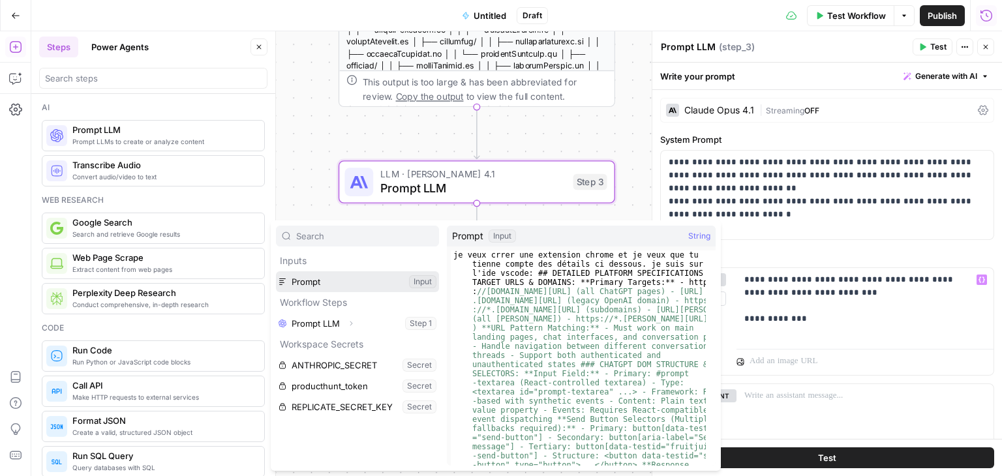
click at [325, 282] on button "Select variable Prompt" at bounding box center [357, 281] width 163 height 21
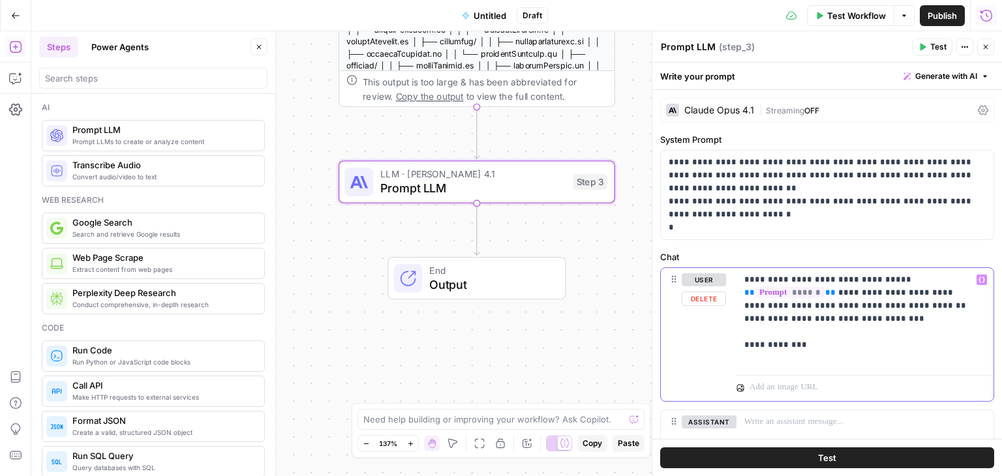
click at [849, 307] on p "**********" at bounding box center [860, 318] width 232 height 91
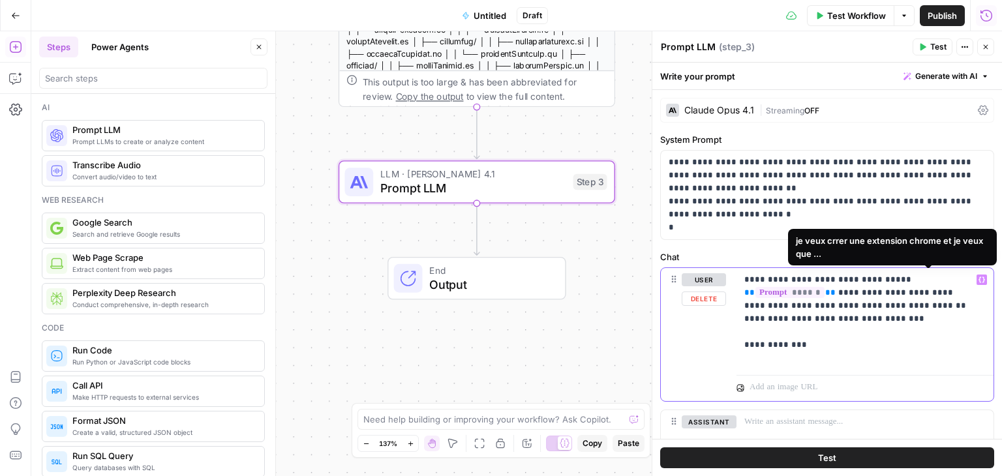
click at [978, 277] on icon "button" at bounding box center [981, 280] width 7 height 7
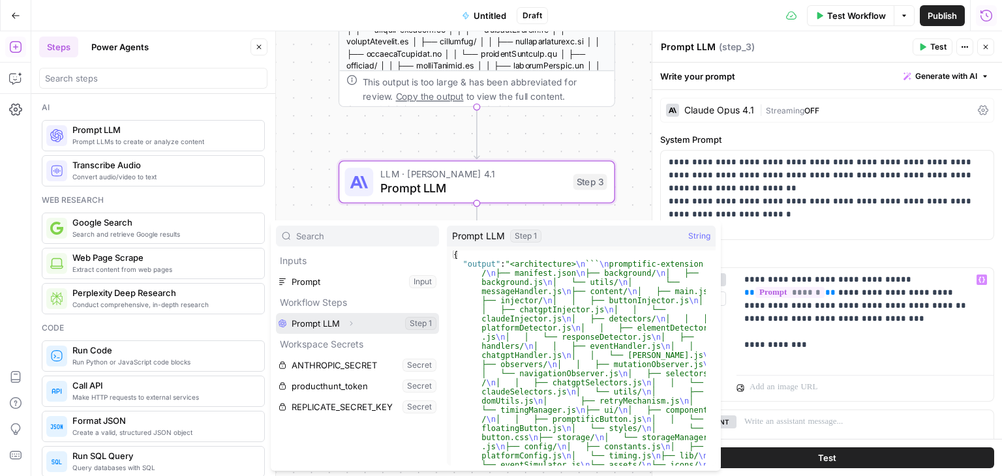
click at [351, 322] on icon "button" at bounding box center [351, 323] width 3 height 5
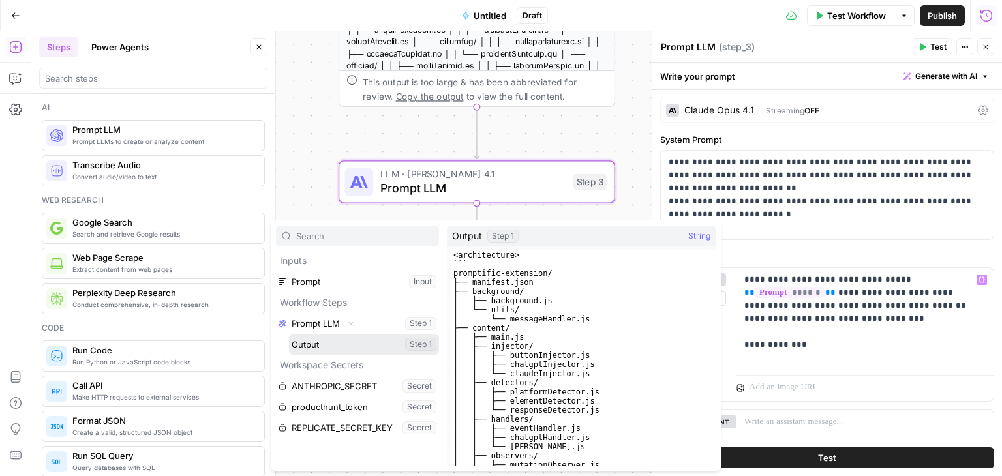
click at [336, 343] on button "Select variable Output" at bounding box center [364, 344] width 150 height 21
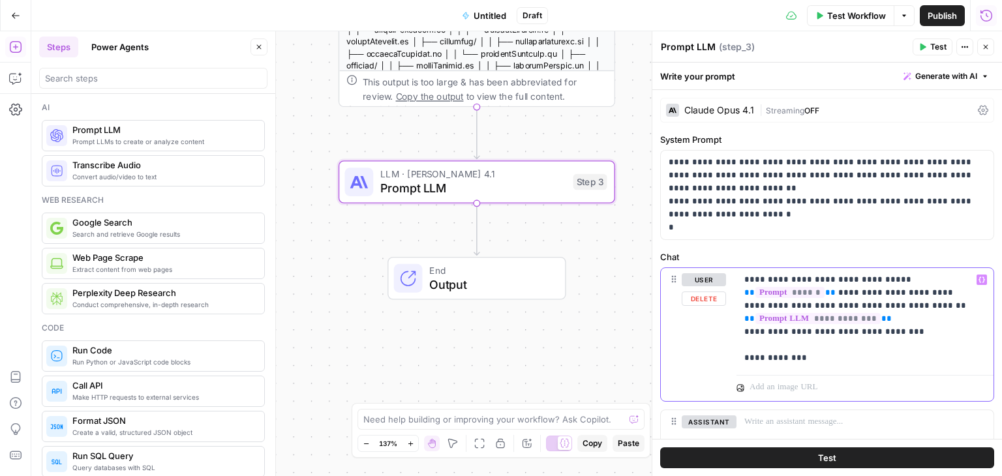
drag, startPoint x: 803, startPoint y: 345, endPoint x: 744, endPoint y: 340, distance: 58.9
click at [744, 340] on p "**********" at bounding box center [860, 318] width 232 height 91
click at [736, 316] on div "**********" at bounding box center [864, 319] width 257 height 102
drag, startPoint x: 736, startPoint y: 316, endPoint x: 901, endPoint y: 325, distance: 165.3
click at [901, 325] on div "**********" at bounding box center [864, 319] width 257 height 102
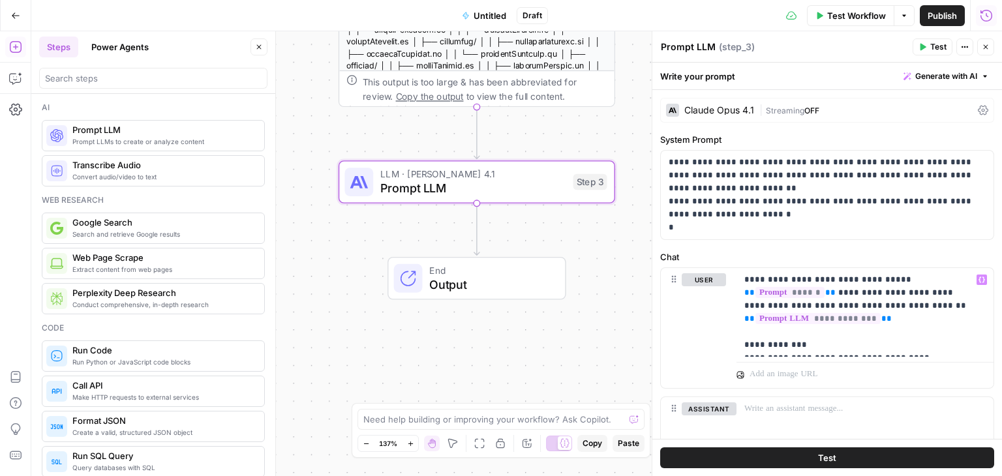
click at [879, 458] on button "Test" at bounding box center [827, 457] width 334 height 21
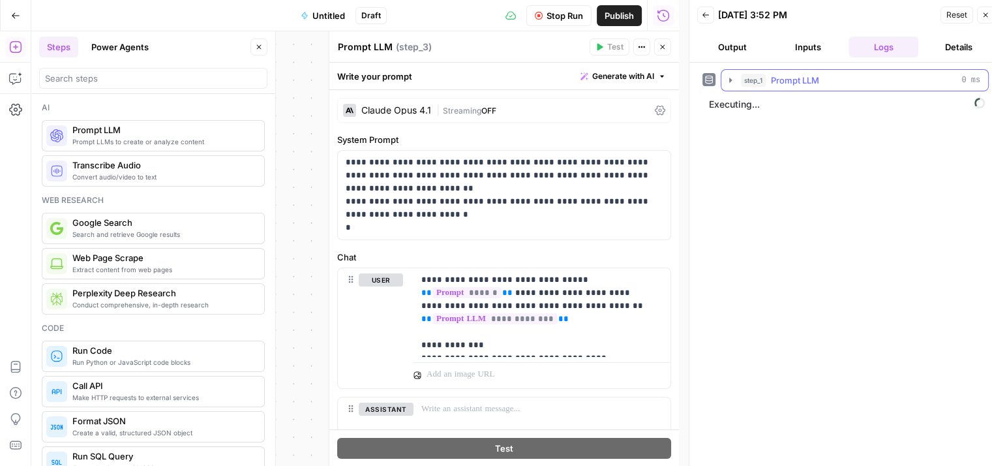
click at [727, 76] on icon "button" at bounding box center [730, 80] width 10 height 10
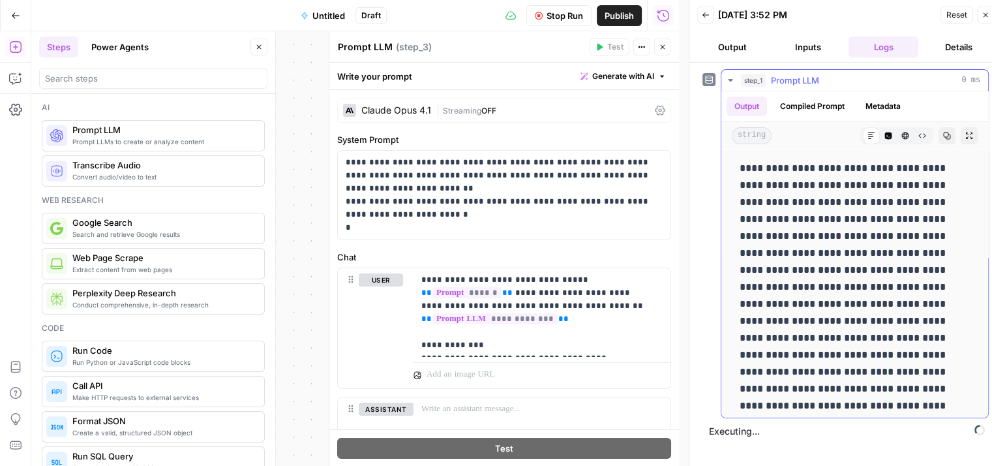
click at [727, 76] on icon "button" at bounding box center [730, 80] width 10 height 10
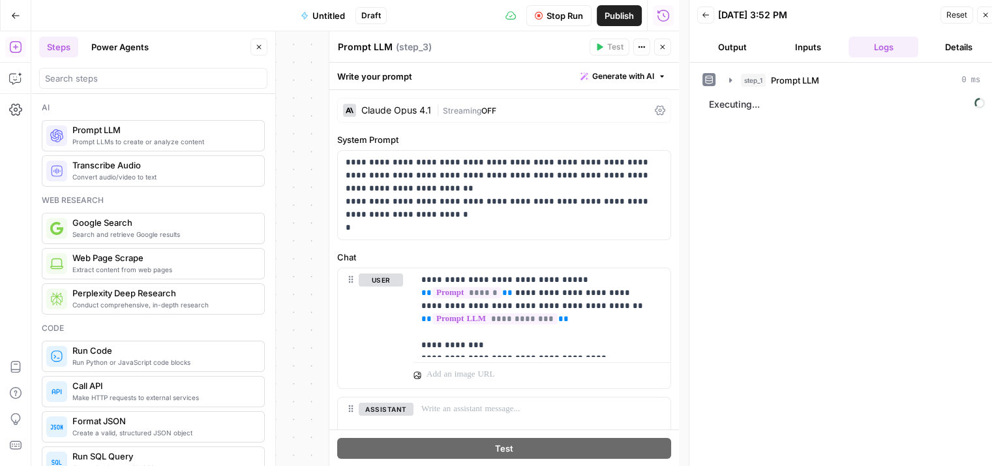
click at [738, 49] on button "Output" at bounding box center [732, 47] width 70 height 21
click at [817, 42] on button "Inputs" at bounding box center [808, 47] width 70 height 21
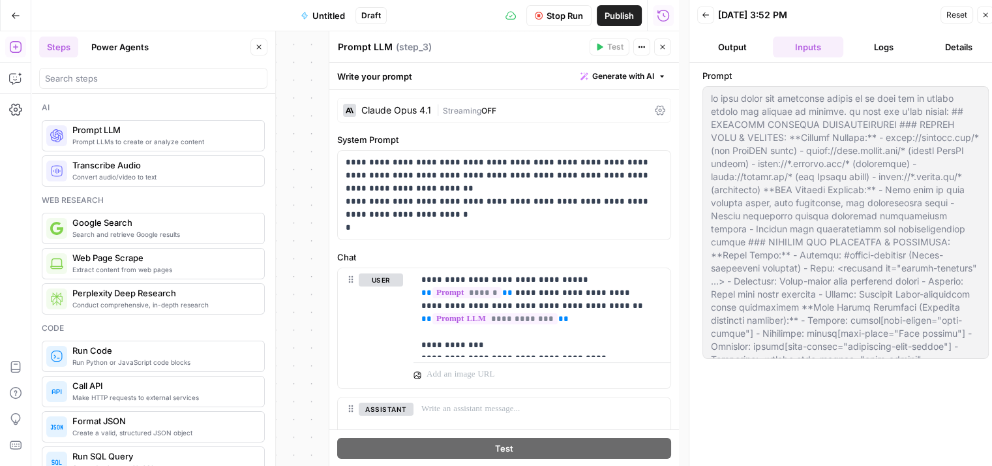
click at [887, 45] on button "Logs" at bounding box center [884, 47] width 70 height 21
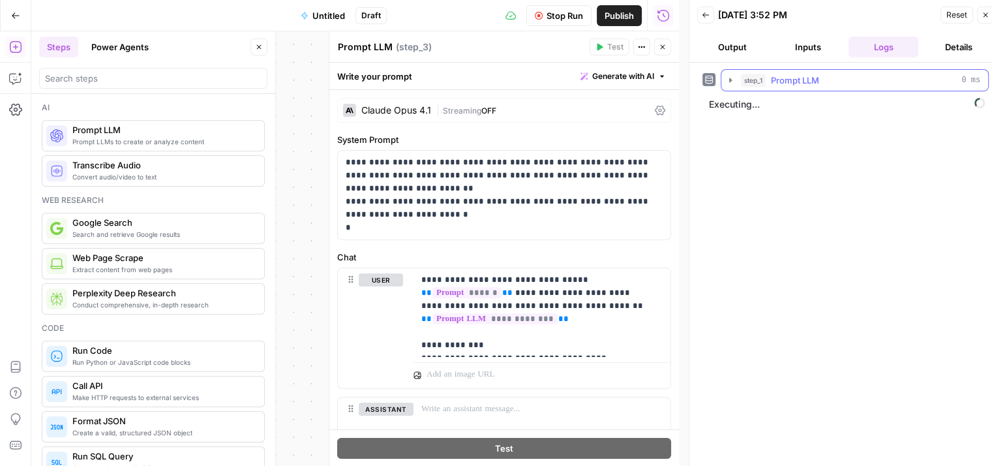
click at [739, 78] on button "step_1 Prompt LLM 0 ms" at bounding box center [854, 80] width 267 height 21
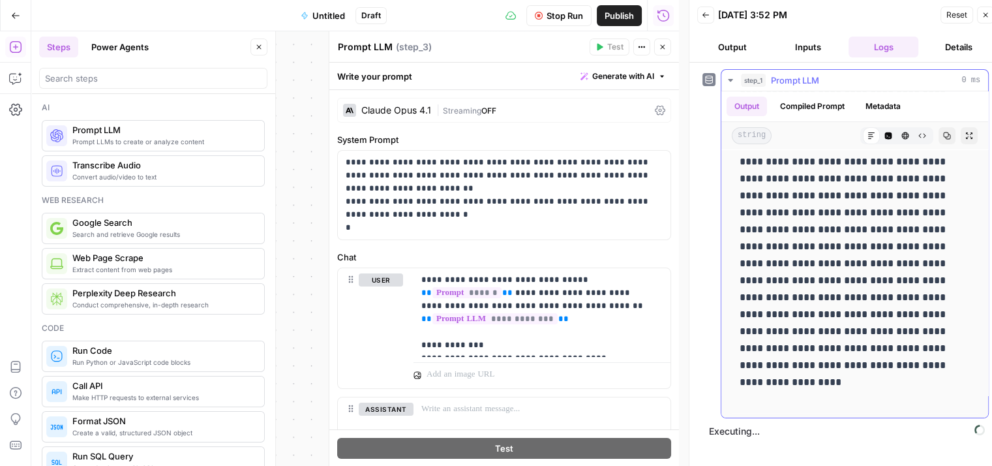
click at [730, 76] on icon "button" at bounding box center [730, 80] width 10 height 10
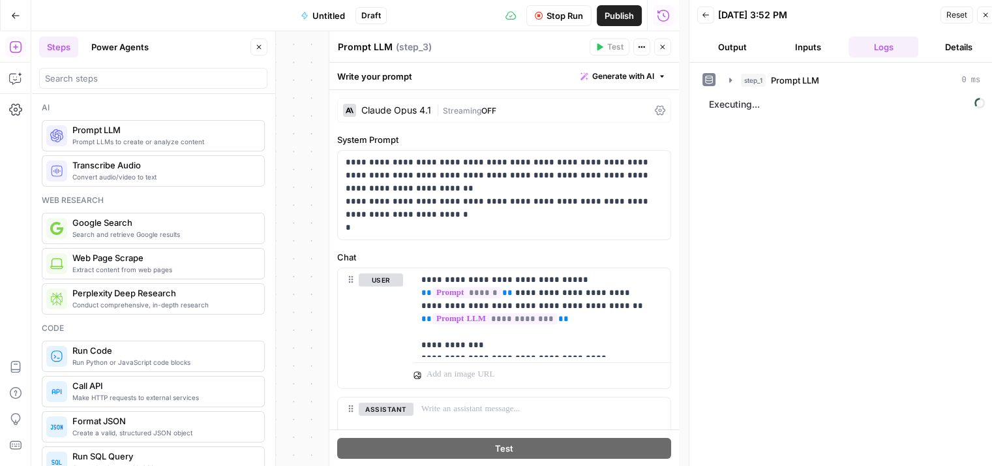
click at [725, 43] on button "Output" at bounding box center [732, 47] width 70 height 21
click at [952, 44] on button "Details" at bounding box center [959, 47] width 70 height 21
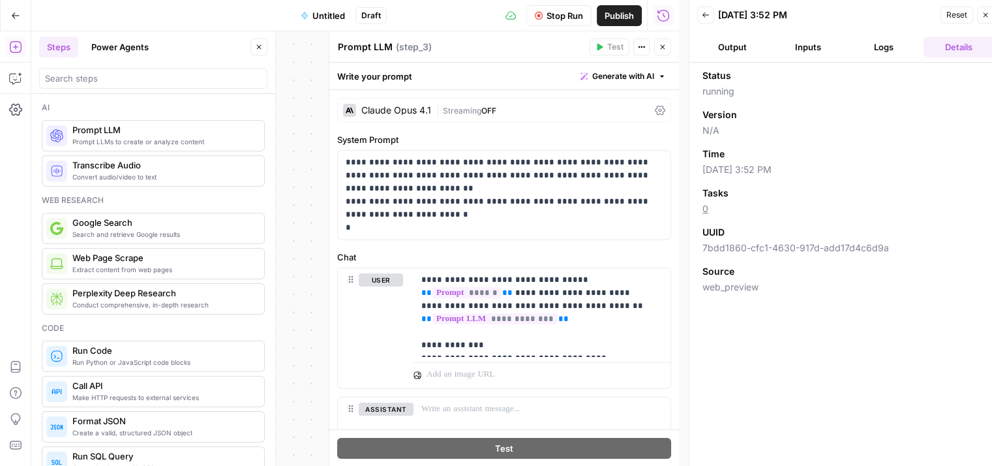
click at [717, 48] on button "Output" at bounding box center [732, 47] width 70 height 21
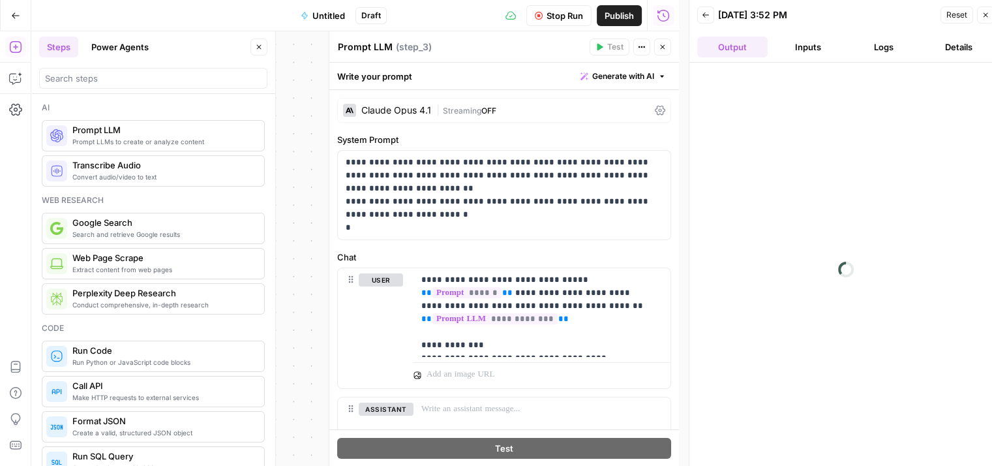
click at [892, 41] on button "Logs" at bounding box center [884, 47] width 70 height 21
click at [785, 38] on button "Inputs" at bounding box center [808, 47] width 70 height 21
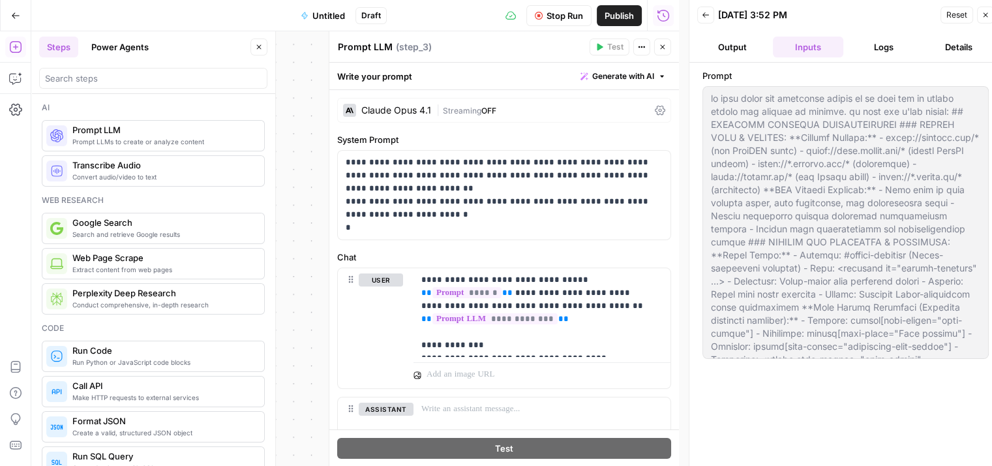
click at [712, 50] on button "Output" at bounding box center [732, 47] width 70 height 21
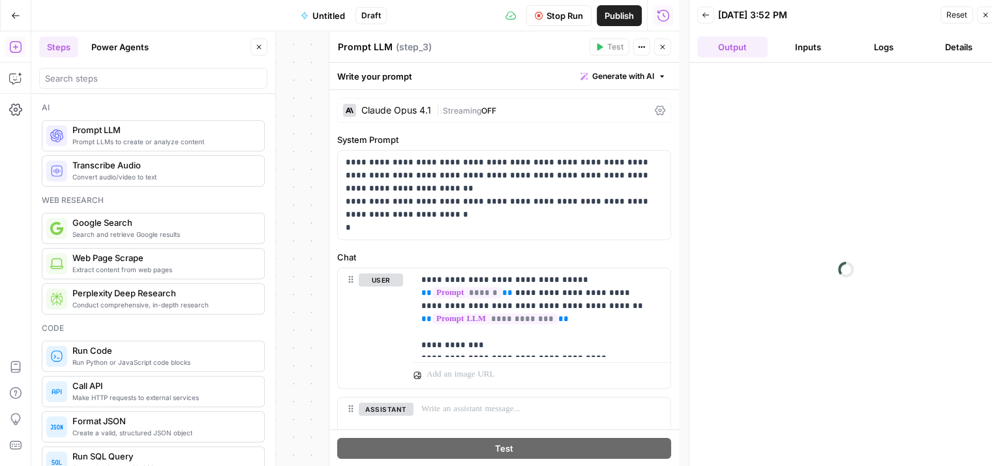
click at [850, 44] on button "Logs" at bounding box center [884, 47] width 70 height 21
click at [919, 42] on ul "Output Inputs Logs Details" at bounding box center [845, 47] width 297 height 21
click at [944, 40] on button "Details" at bounding box center [959, 47] width 70 height 21
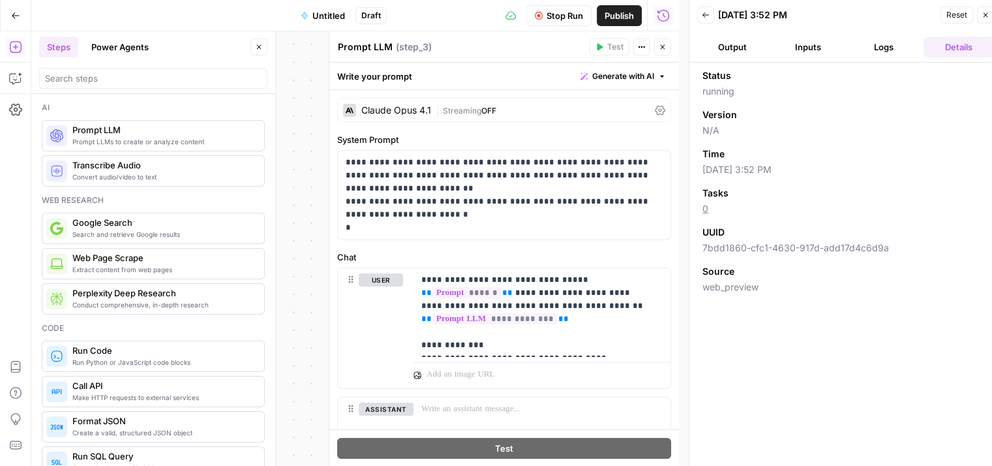
click at [732, 53] on button "Output" at bounding box center [732, 47] width 70 height 21
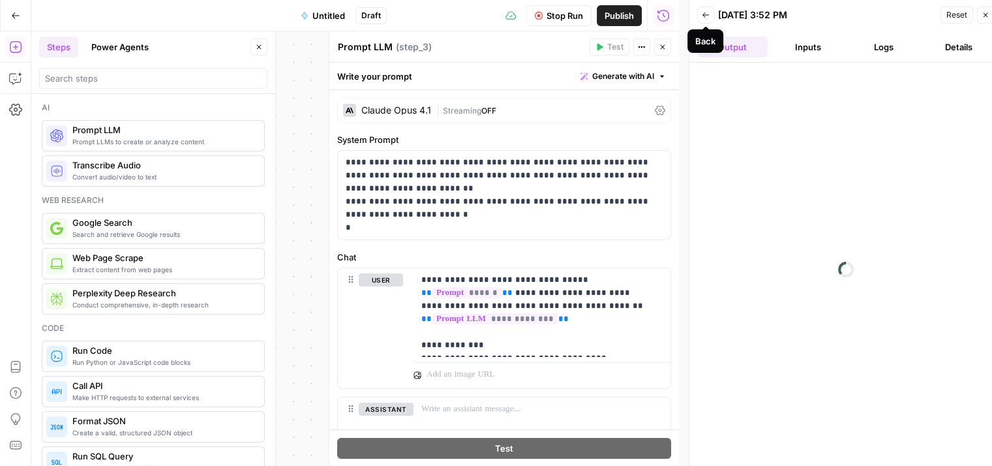
click at [709, 22] on button "Back" at bounding box center [705, 15] width 17 height 17
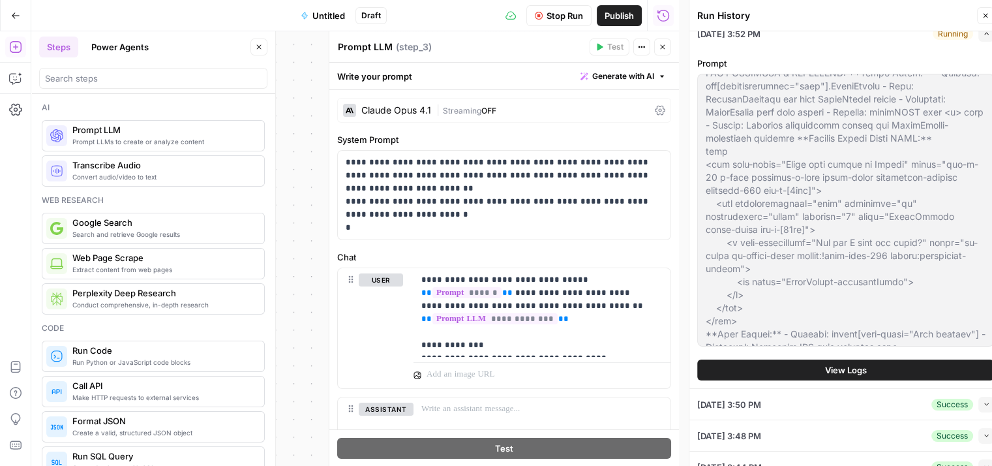
scroll to position [18, 0]
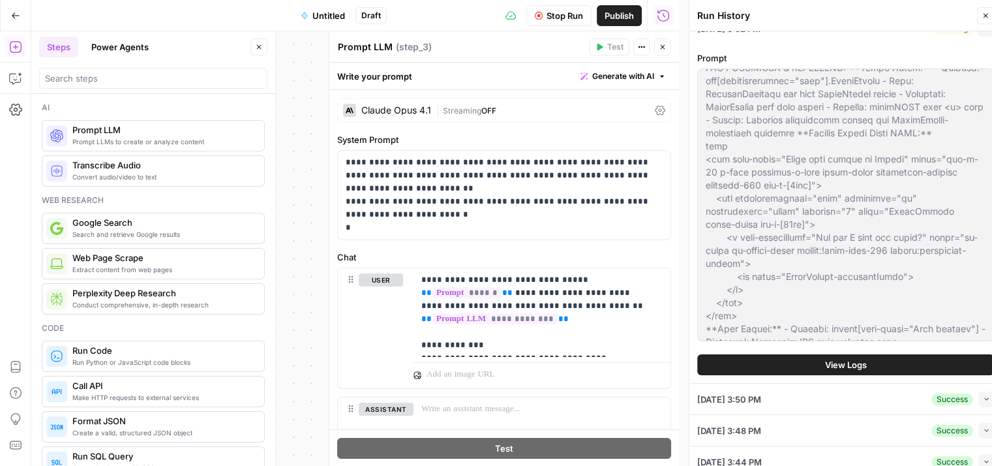
click at [929, 412] on div "09/01/25 at 3:50 PM Success Collapse" at bounding box center [845, 398] width 297 height 31
click at [982, 393] on button "Collapse" at bounding box center [986, 399] width 16 height 16
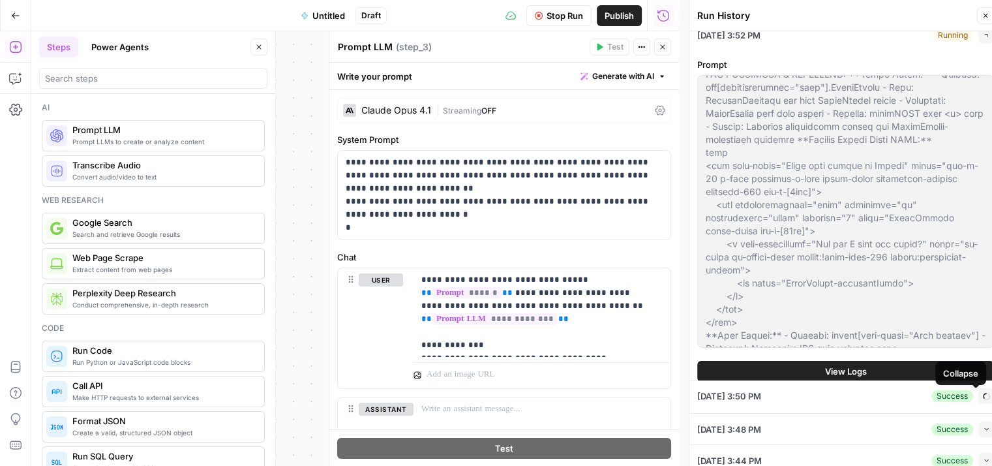
scroll to position [0, 0]
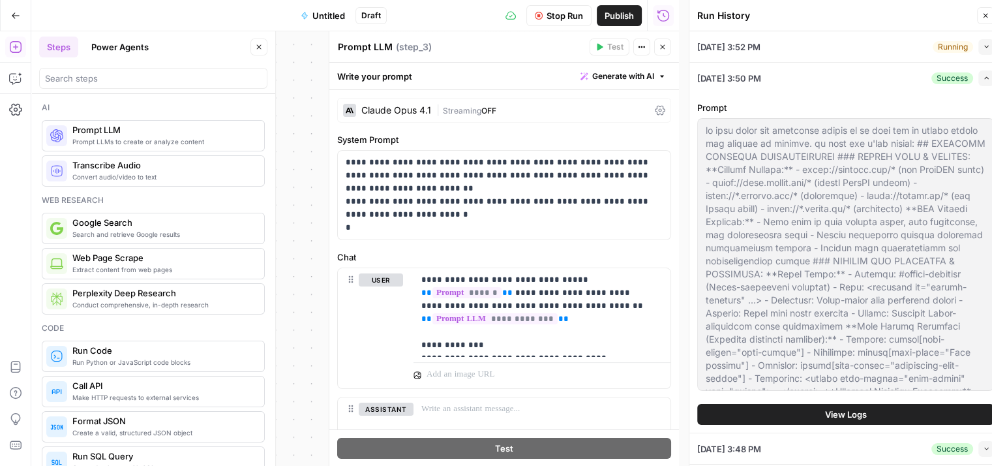
click at [977, 89] on div "09/01/25 at 3:50 PM Success Expand" at bounding box center [845, 78] width 297 height 31
click at [978, 85] on button "Expand" at bounding box center [986, 78] width 16 height 16
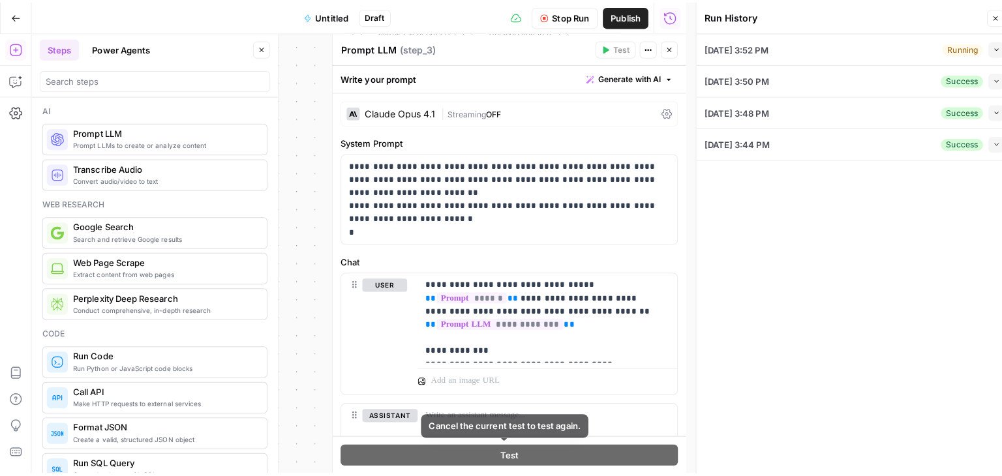
scroll to position [97, 0]
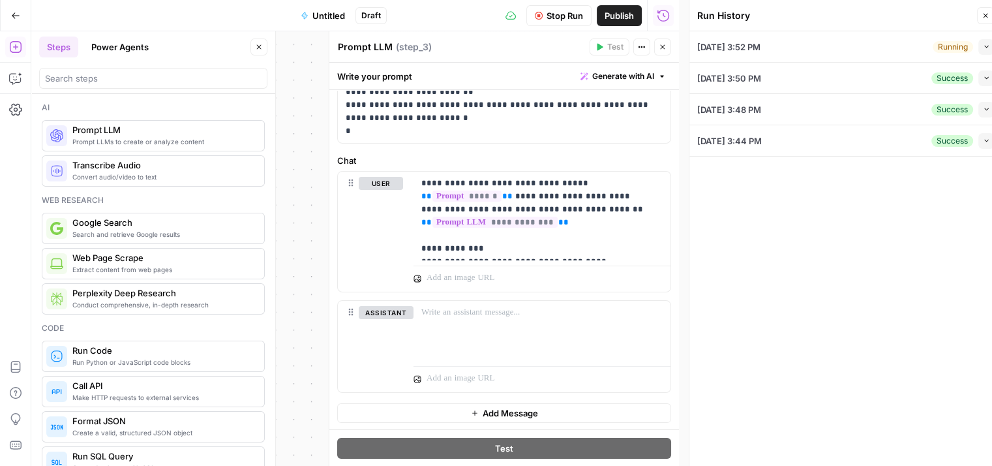
click at [980, 21] on button "Close" at bounding box center [985, 15] width 17 height 17
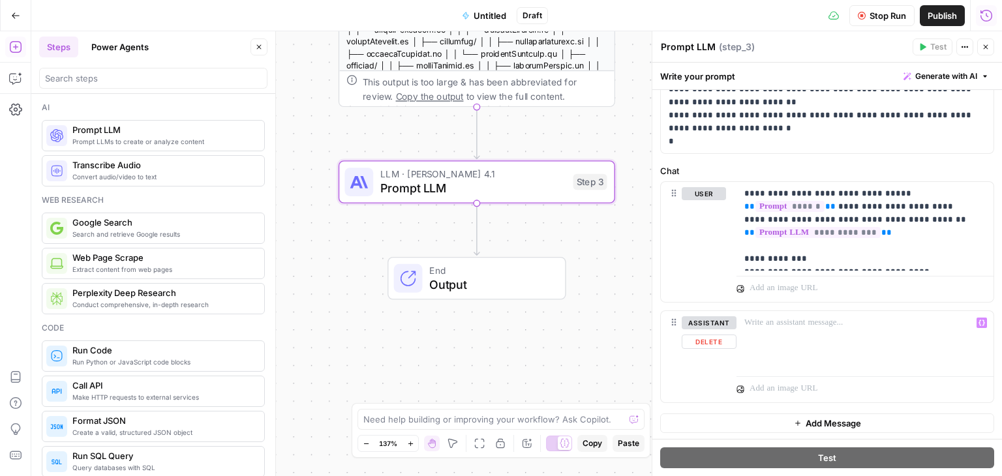
scroll to position [0, 0]
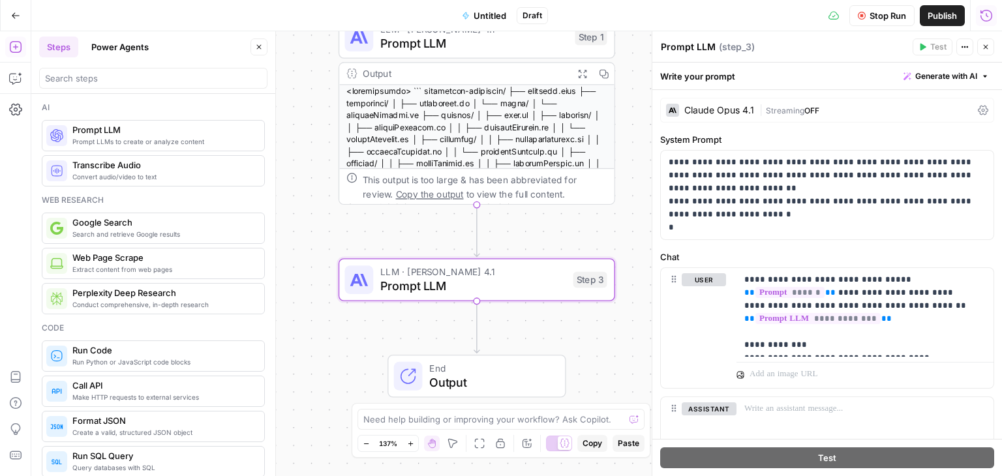
click at [991, 11] on icon "button" at bounding box center [986, 15] width 13 height 13
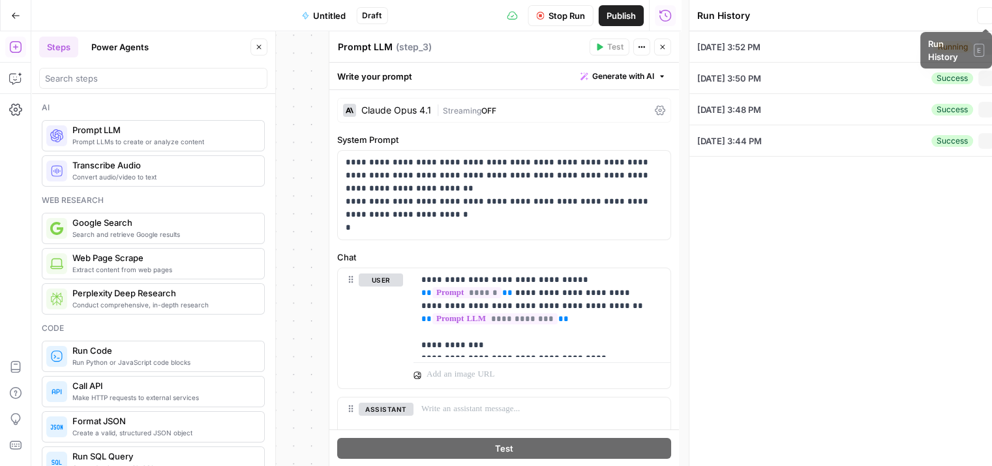
type textarea "lo ipsu dolor sit ametconse adipis el se doei tem in utlabo etdolo mag aliquae …"
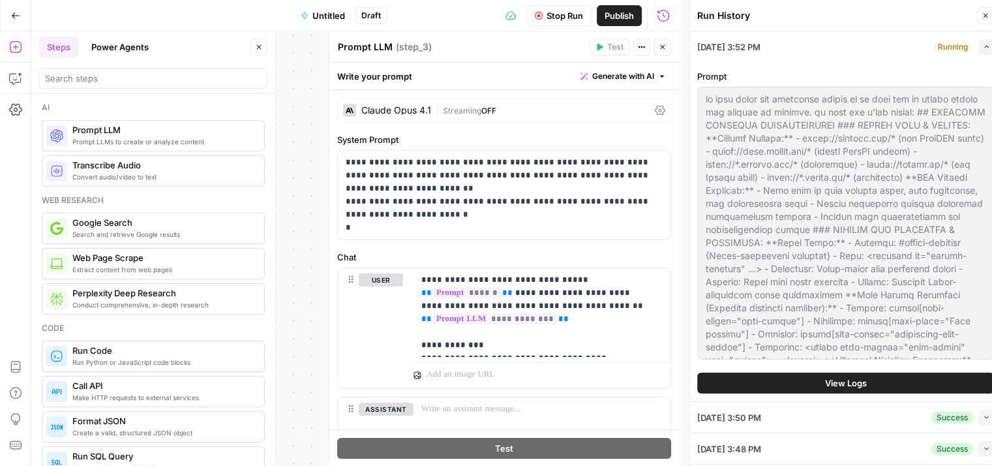
click at [873, 387] on button "View Logs" at bounding box center [845, 382] width 297 height 21
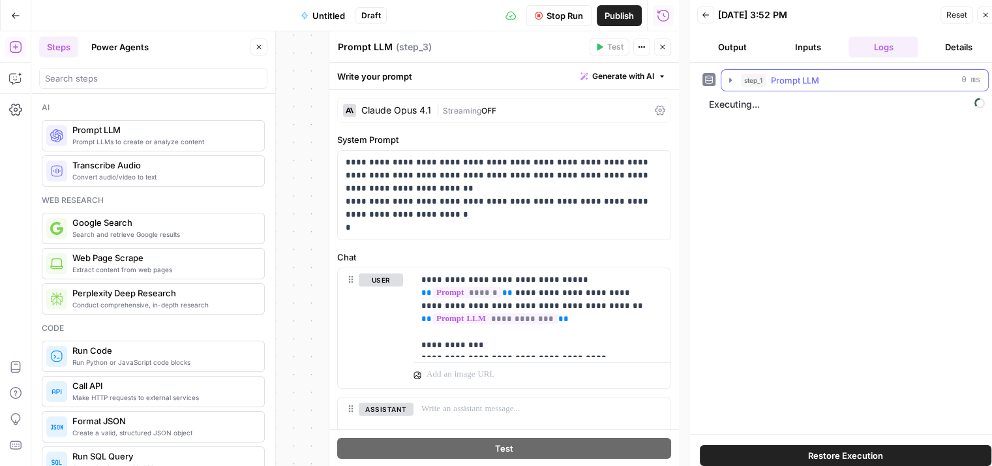
click at [728, 83] on icon "button" at bounding box center [730, 80] width 10 height 10
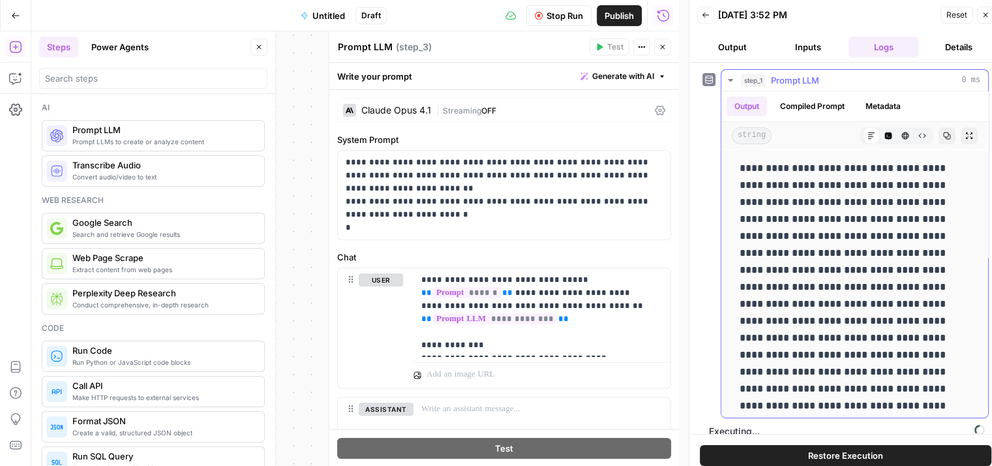
click at [827, 110] on button "Compiled Prompt" at bounding box center [812, 107] width 80 height 20
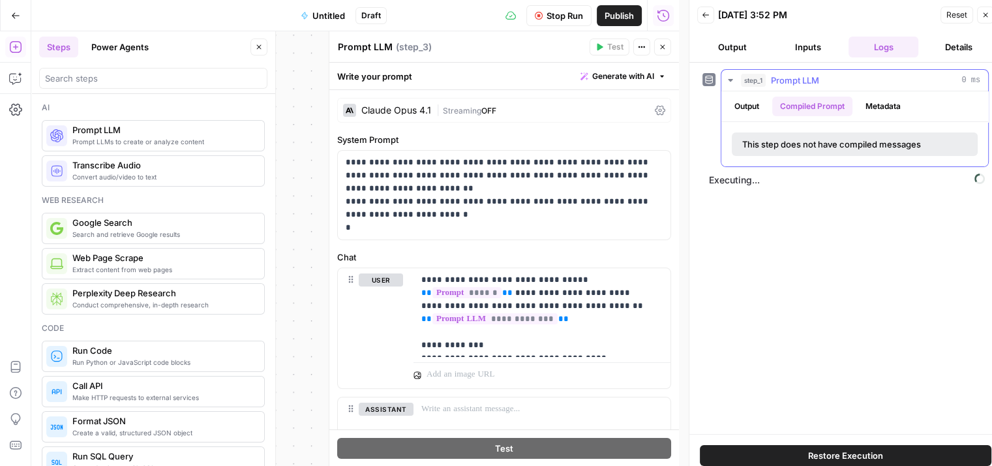
click at [864, 108] on button "Metadata" at bounding box center [883, 107] width 51 height 20
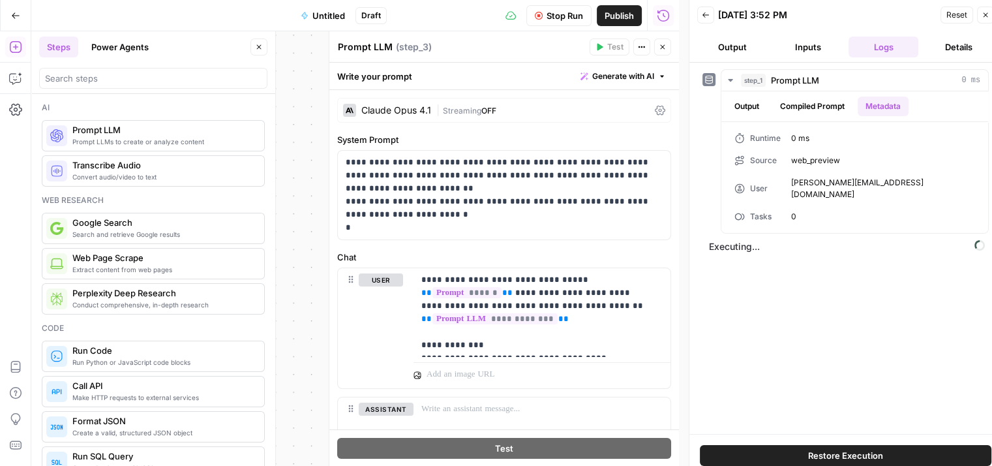
click at [725, 48] on button "Output" at bounding box center [732, 47] width 70 height 21
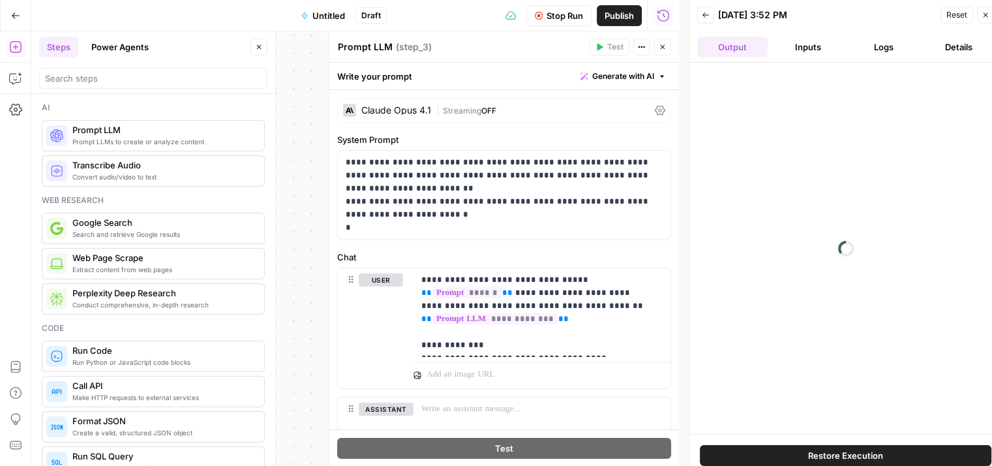
click at [11, 19] on icon "button" at bounding box center [15, 15] width 9 height 9
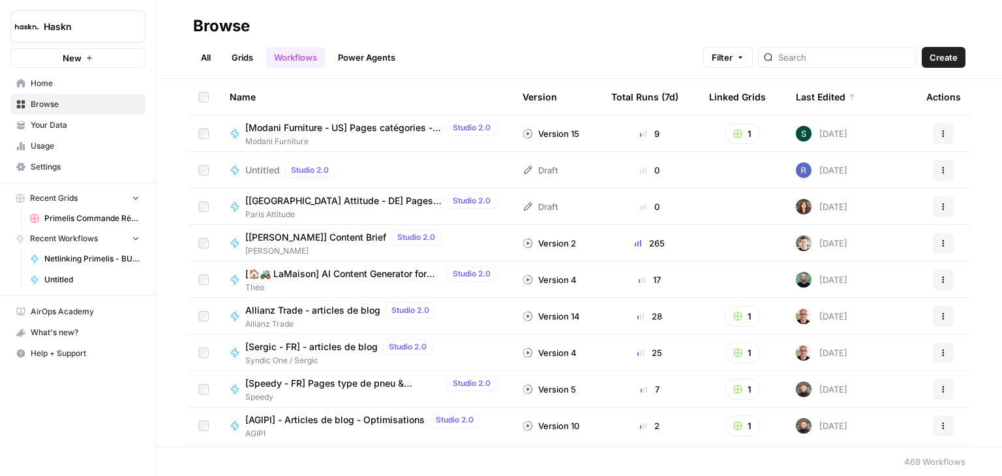
click at [201, 53] on link "All" at bounding box center [205, 57] width 25 height 21
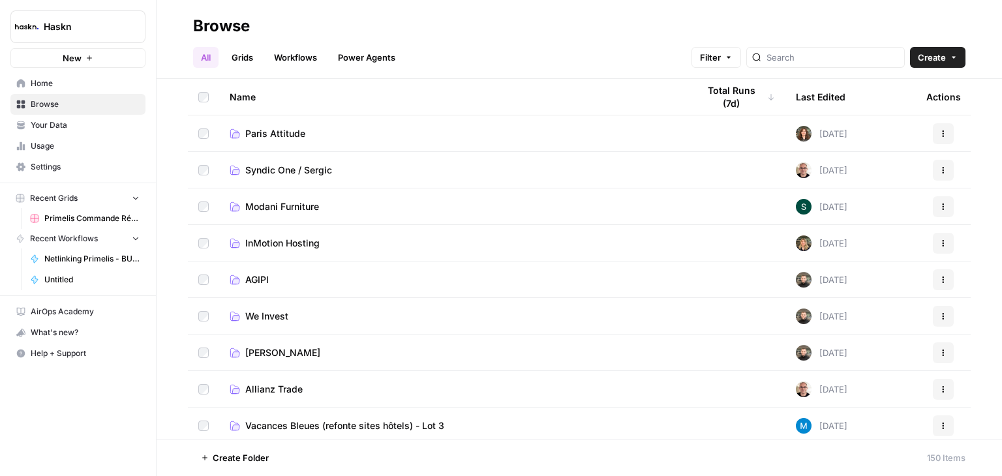
click at [285, 60] on link "Workflows" at bounding box center [295, 57] width 59 height 21
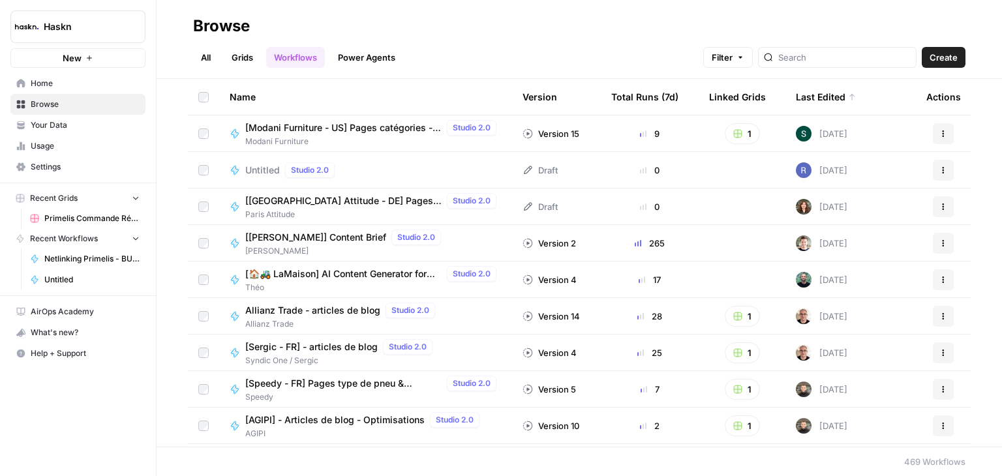
click at [937, 163] on button "Actions" at bounding box center [943, 170] width 21 height 21
click at [848, 272] on span "Delete" at bounding box center [875, 277] width 104 height 13
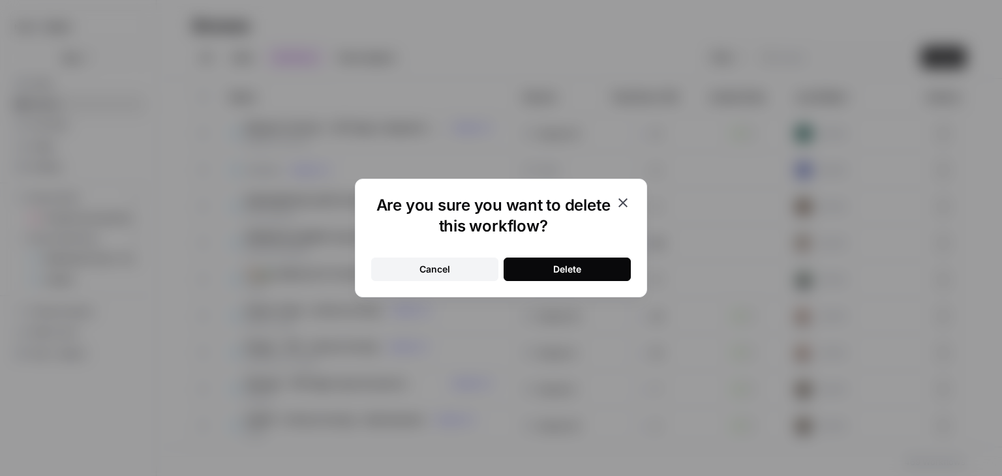
click at [584, 272] on button "Delete" at bounding box center [566, 269] width 127 height 23
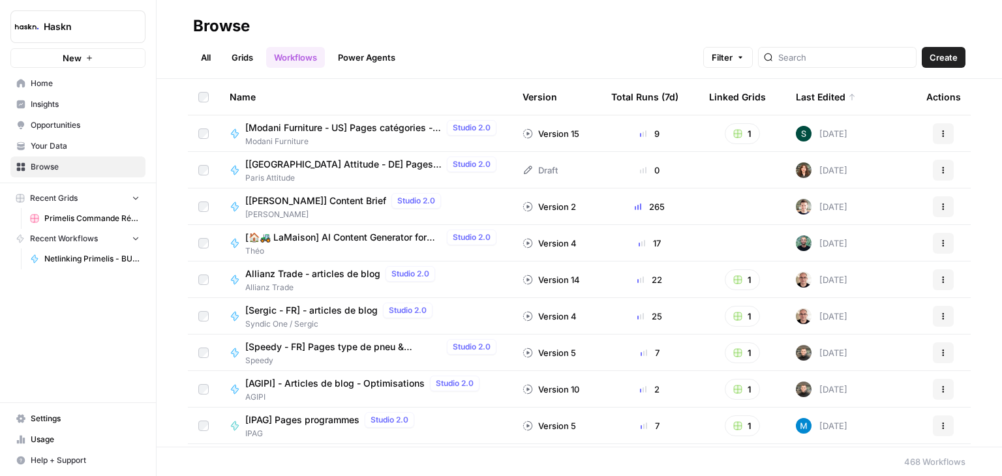
click at [90, 103] on span "Insights" at bounding box center [85, 104] width 109 height 12
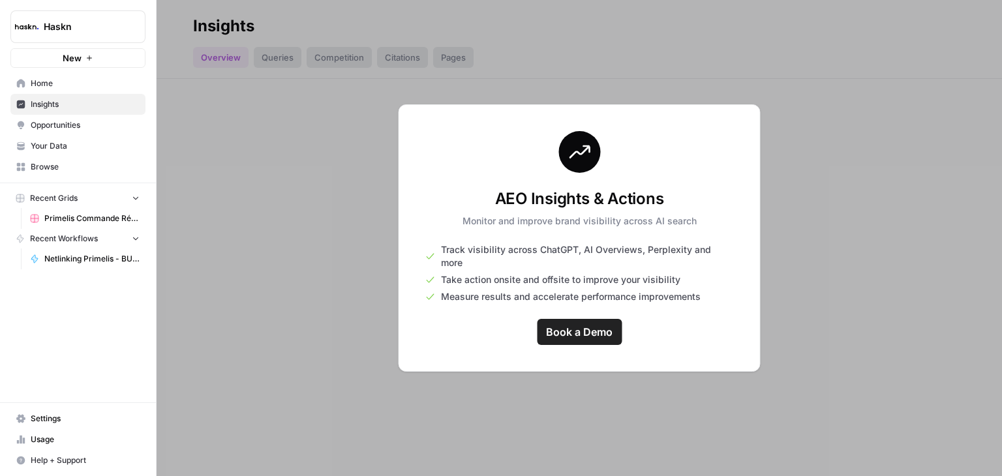
click at [86, 125] on span "Opportunities" at bounding box center [85, 125] width 109 height 12
click at [65, 127] on span "Opportunities" at bounding box center [85, 125] width 109 height 12
click at [57, 169] on span "Browse" at bounding box center [85, 167] width 109 height 12
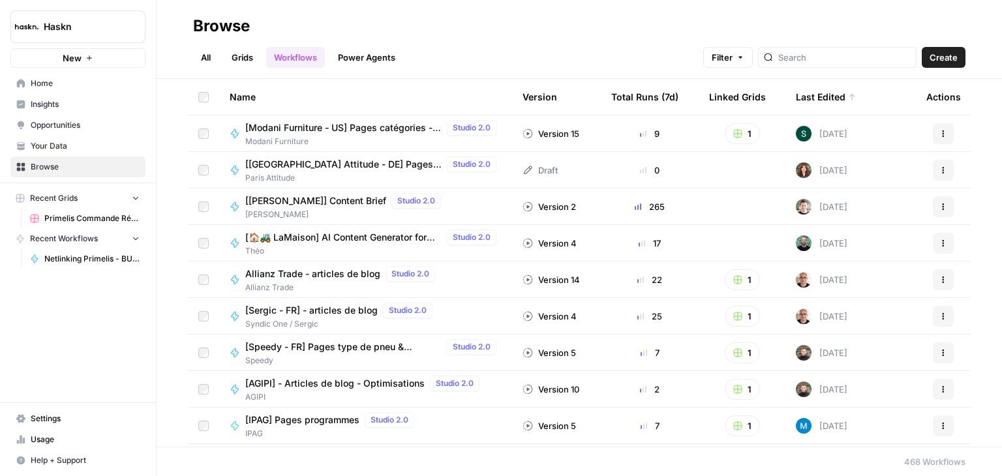
click at [66, 89] on link "Home" at bounding box center [77, 83] width 135 height 21
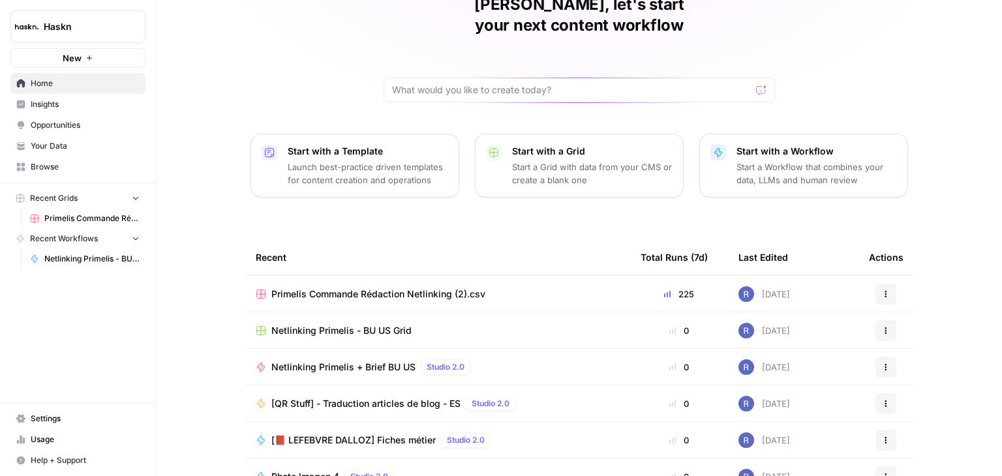
scroll to position [123, 0]
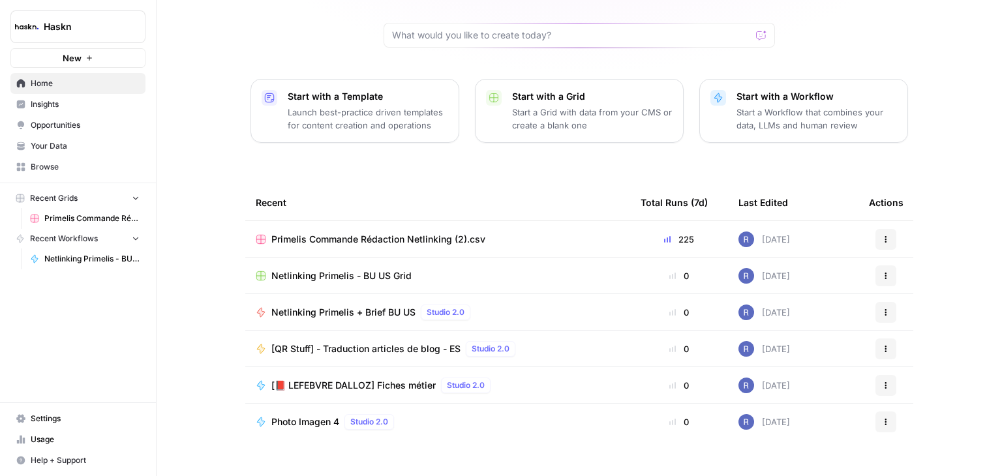
click at [74, 157] on link "Browse" at bounding box center [77, 167] width 135 height 21
